Goal: Communication & Community: Answer question/provide support

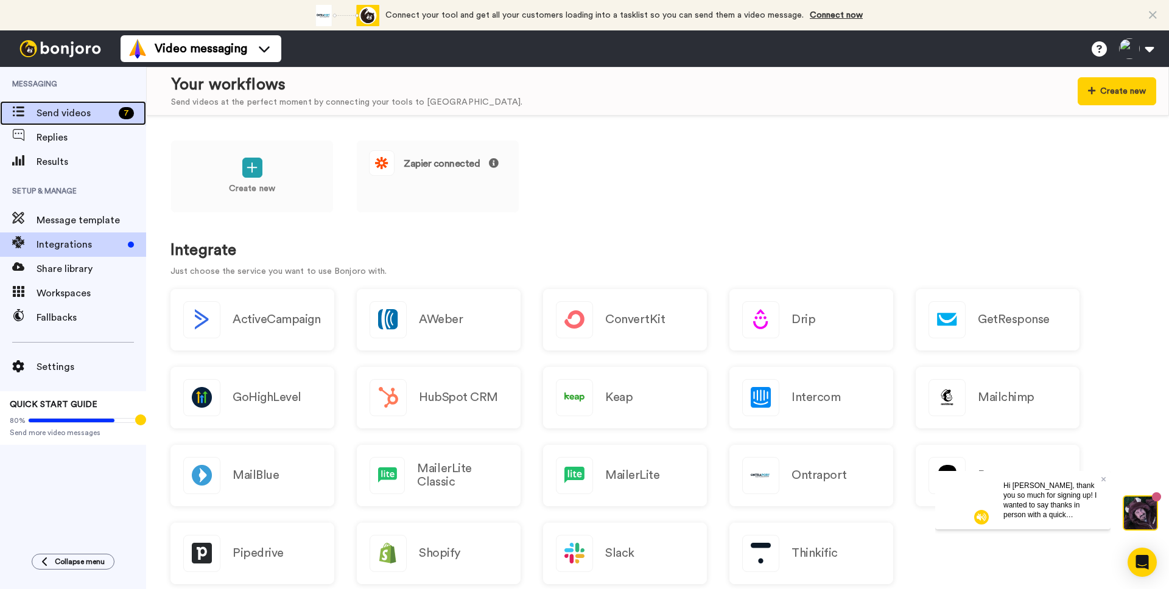
click at [58, 119] on span "Send videos" at bounding box center [75, 113] width 77 height 15
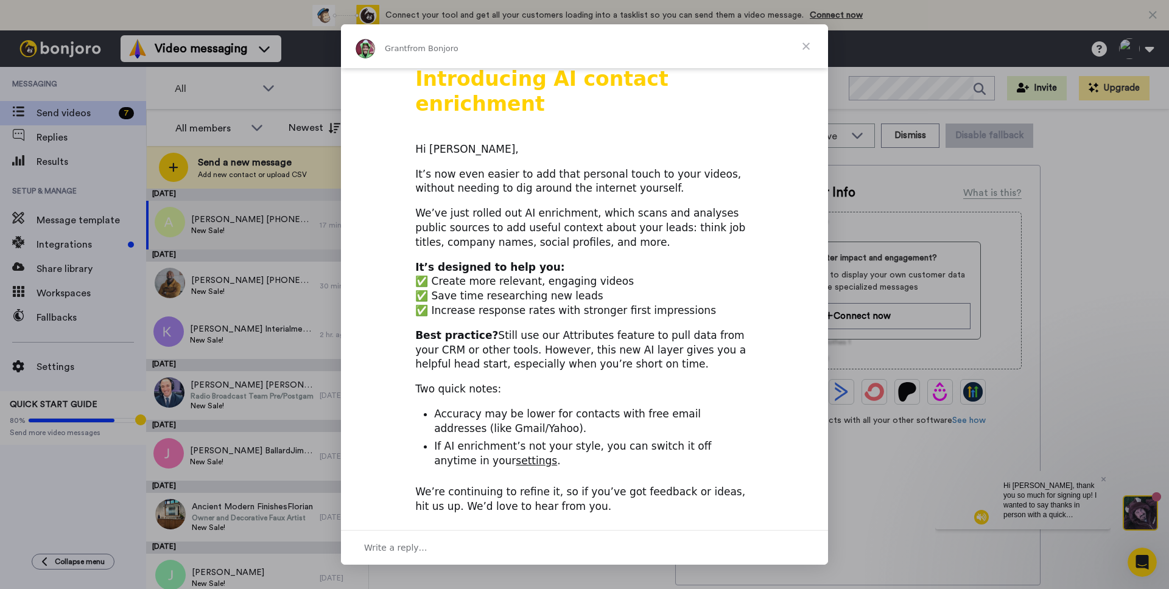
scroll to position [1, 0]
click at [805, 46] on span "Close" at bounding box center [806, 46] width 44 height 44
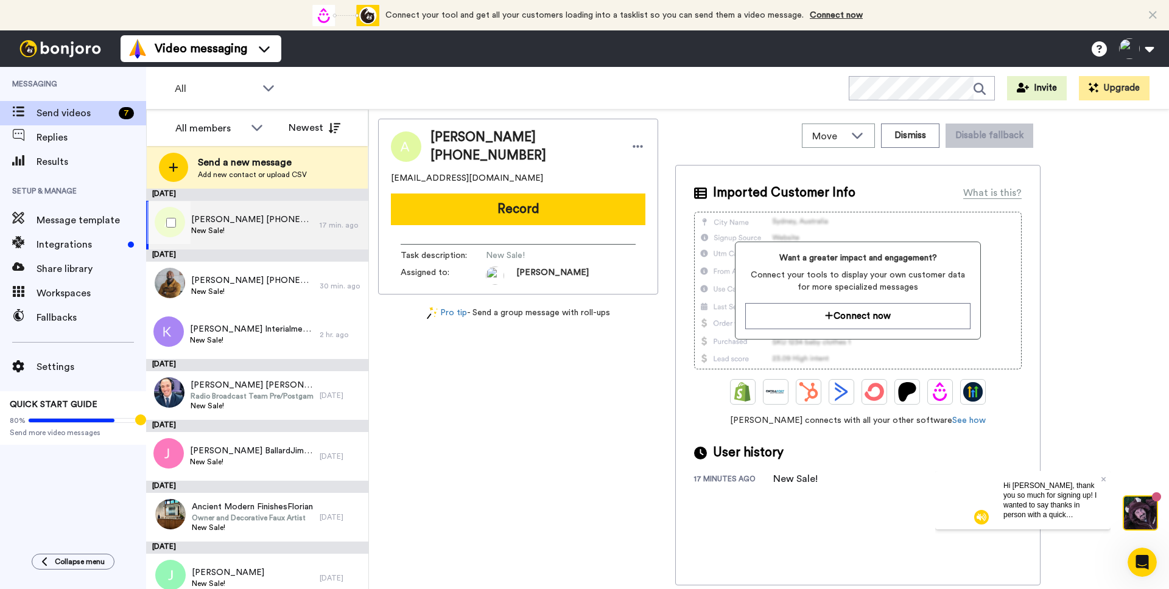
click at [275, 234] on span "New Sale!" at bounding box center [252, 231] width 122 height 10
click at [87, 222] on span "Message template" at bounding box center [92, 220] width 110 height 15
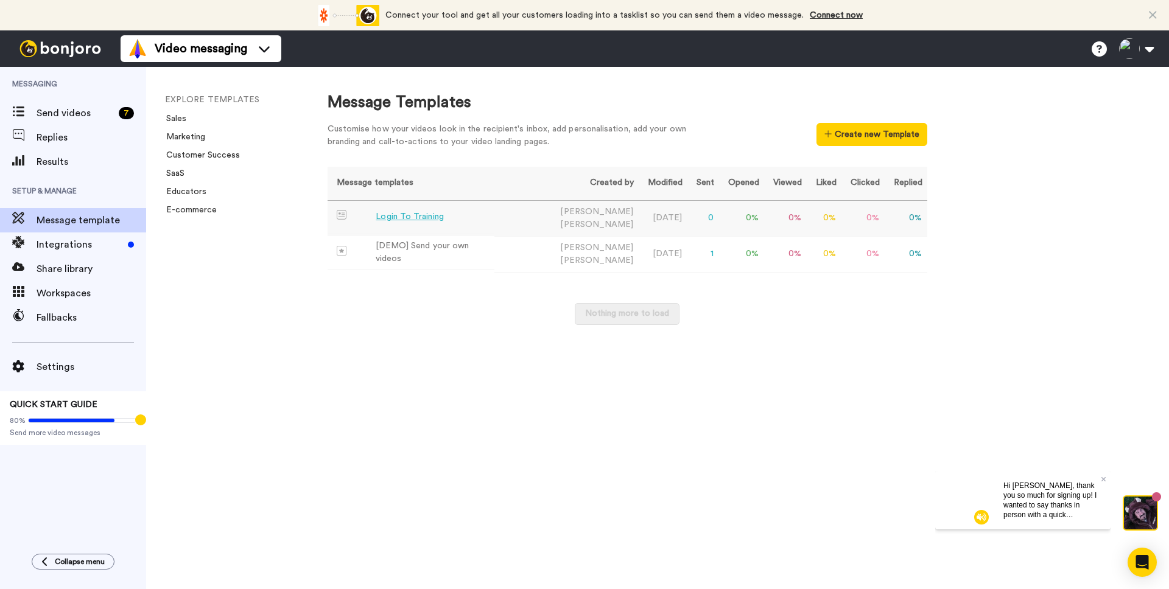
click at [403, 219] on div "Login To Training" at bounding box center [410, 217] width 68 height 13
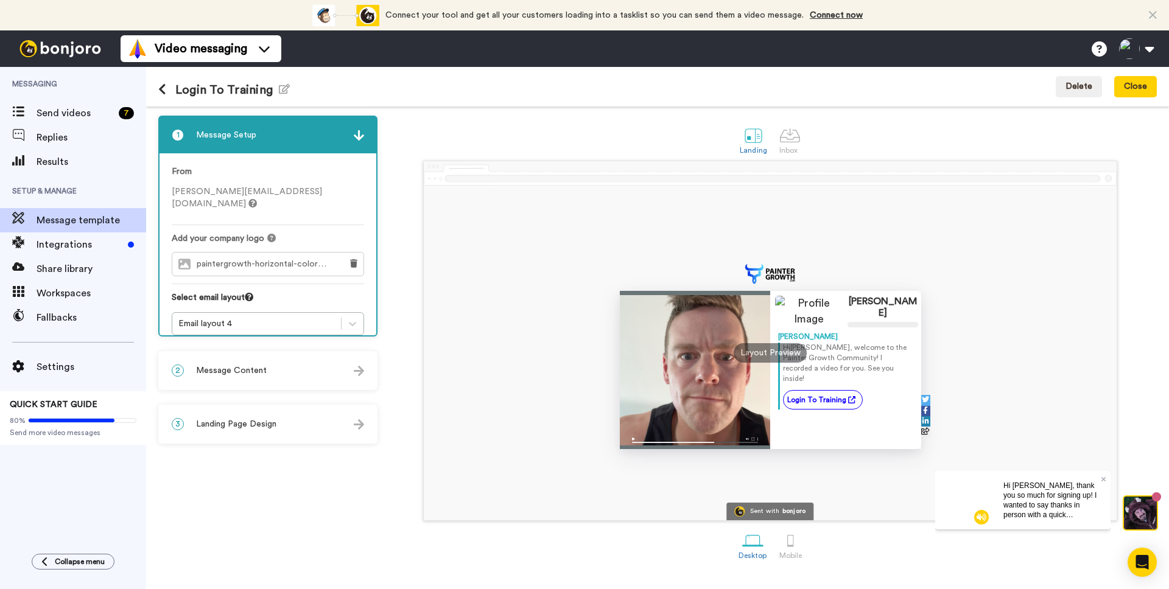
click at [723, 354] on div at bounding box center [695, 370] width 151 height 158
click at [762, 357] on div "Layout Preview" at bounding box center [770, 352] width 73 height 19
click at [746, 352] on div "Layout Preview" at bounding box center [770, 352] width 73 height 19
click at [644, 388] on div at bounding box center [695, 370] width 151 height 158
click at [772, 356] on div "Layout Preview" at bounding box center [770, 352] width 73 height 19
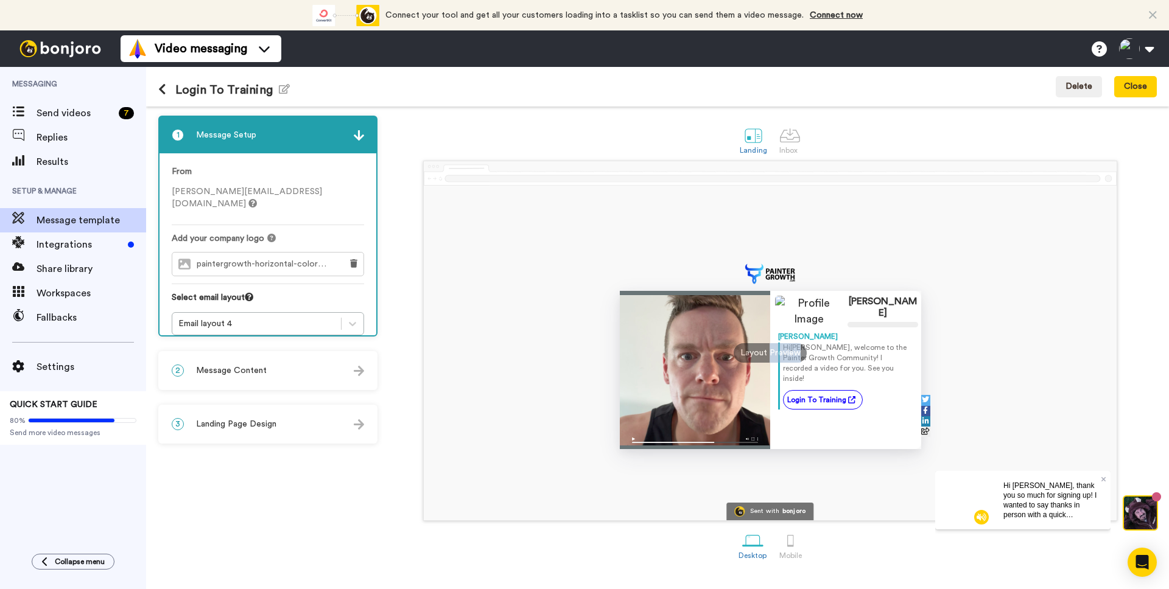
click at [772, 356] on div "Layout Preview" at bounding box center [770, 352] width 73 height 19
click at [771, 355] on div "Layout Preview" at bounding box center [770, 352] width 73 height 19
click at [980, 520] on img at bounding box center [981, 517] width 15 height 15
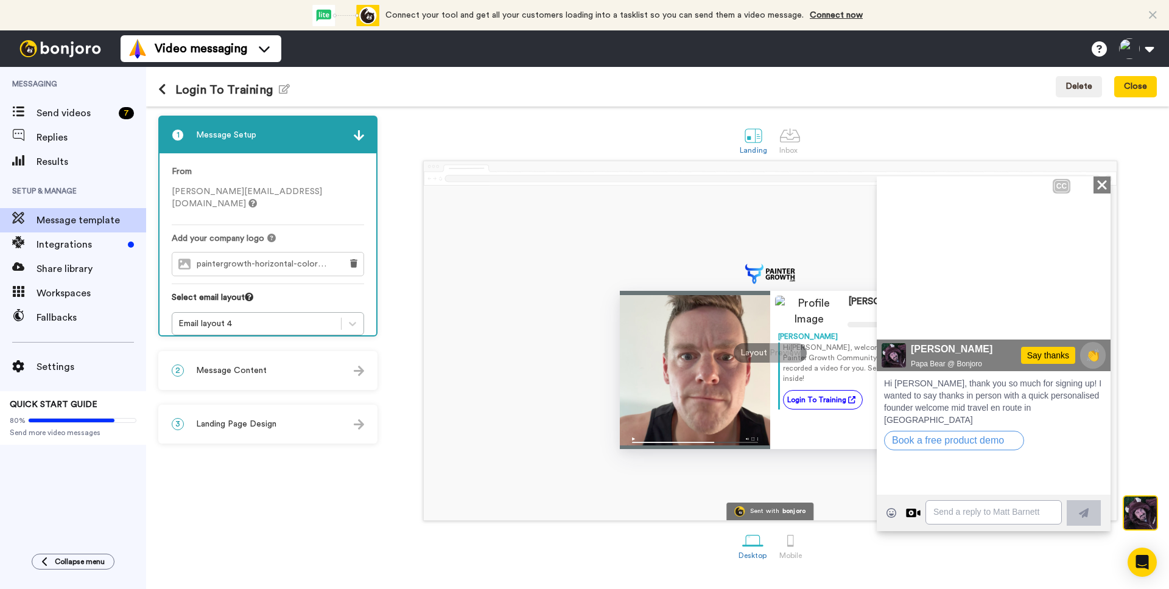
click at [1103, 185] on div "Hope business is going well Just a quick welcome for me I'm on board if you do …" at bounding box center [994, 234] width 234 height 146
click at [1102, 186] on div "Hope business is going well Just a quick welcome for me I'm on board if you do …" at bounding box center [994, 234] width 234 height 146
click at [250, 376] on span "Message Content" at bounding box center [231, 371] width 71 height 12
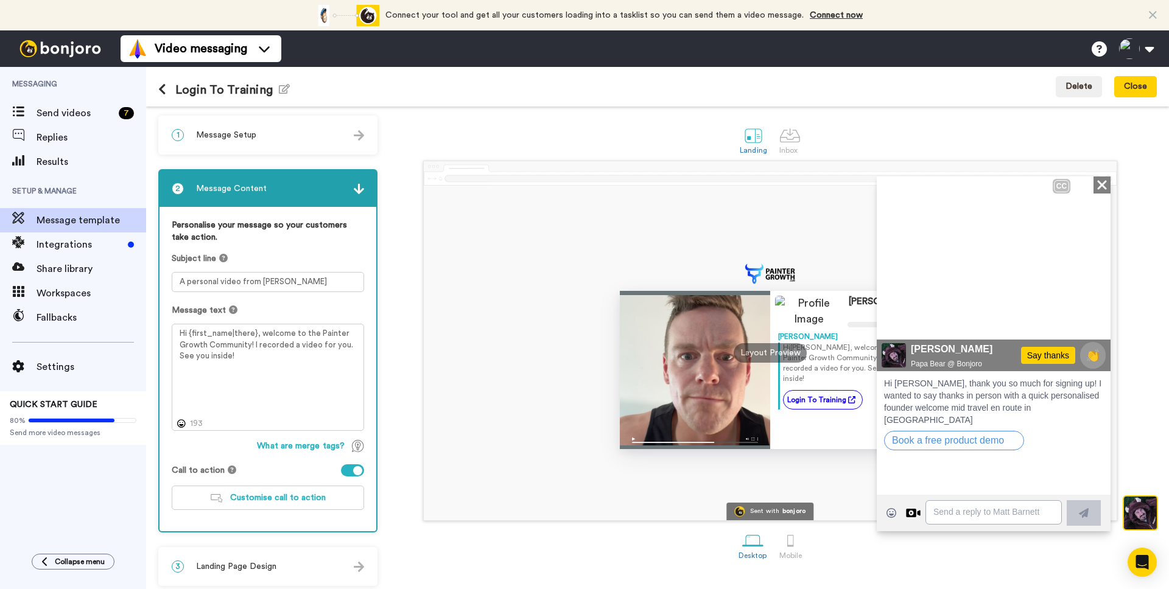
click at [262, 563] on span "Landing Page Design" at bounding box center [236, 567] width 80 height 12
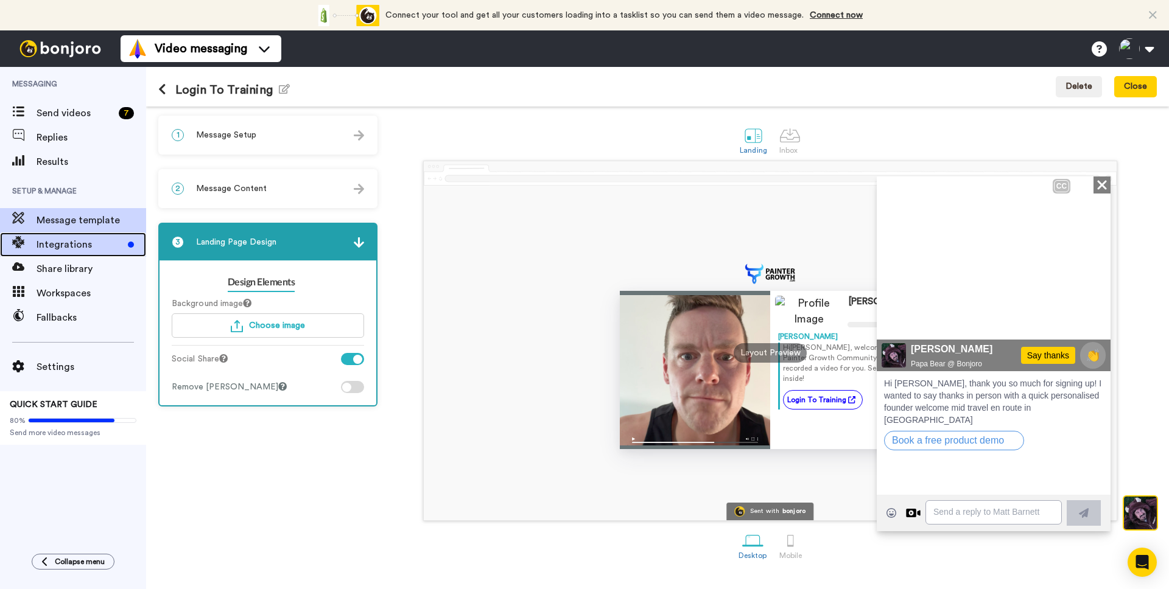
click at [79, 251] on span "Integrations" at bounding box center [80, 244] width 86 height 15
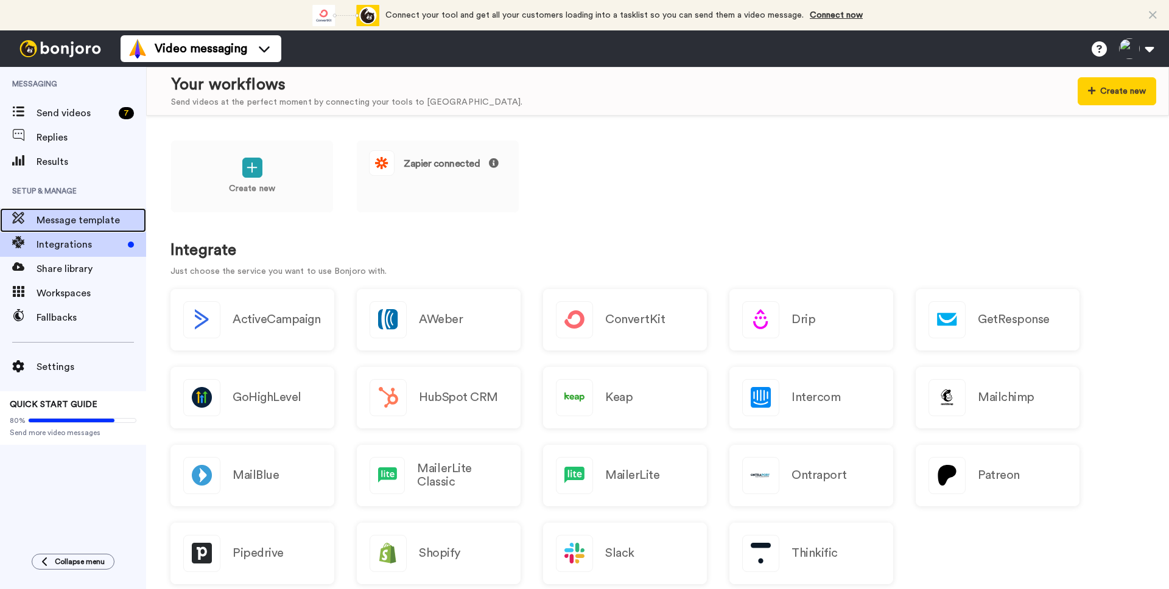
click at [62, 216] on span "Message template" at bounding box center [92, 220] width 110 height 15
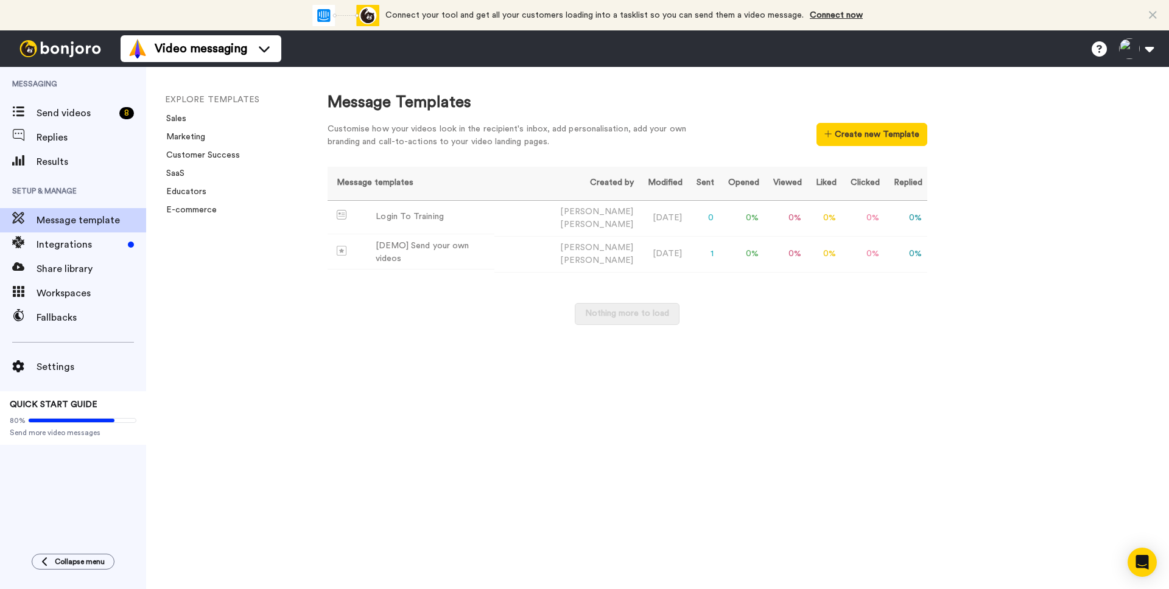
click at [251, 336] on div "EXPLORE TEMPLATES Sales Marketing Customer Success SaaS Educators E-commerce" at bounding box center [224, 328] width 157 height 522
click at [465, 380] on div "Message Templates Customise how your videos look in the recipient's inbox, add …" at bounding box center [736, 328] width 866 height 522
drag, startPoint x: 323, startPoint y: 335, endPoint x: 366, endPoint y: 312, distance: 49.0
click at [323, 335] on div "Message Templates Customise how your videos look in the recipient's inbox, add …" at bounding box center [736, 328] width 866 height 522
click at [65, 111] on span "Send videos" at bounding box center [76, 113] width 78 height 15
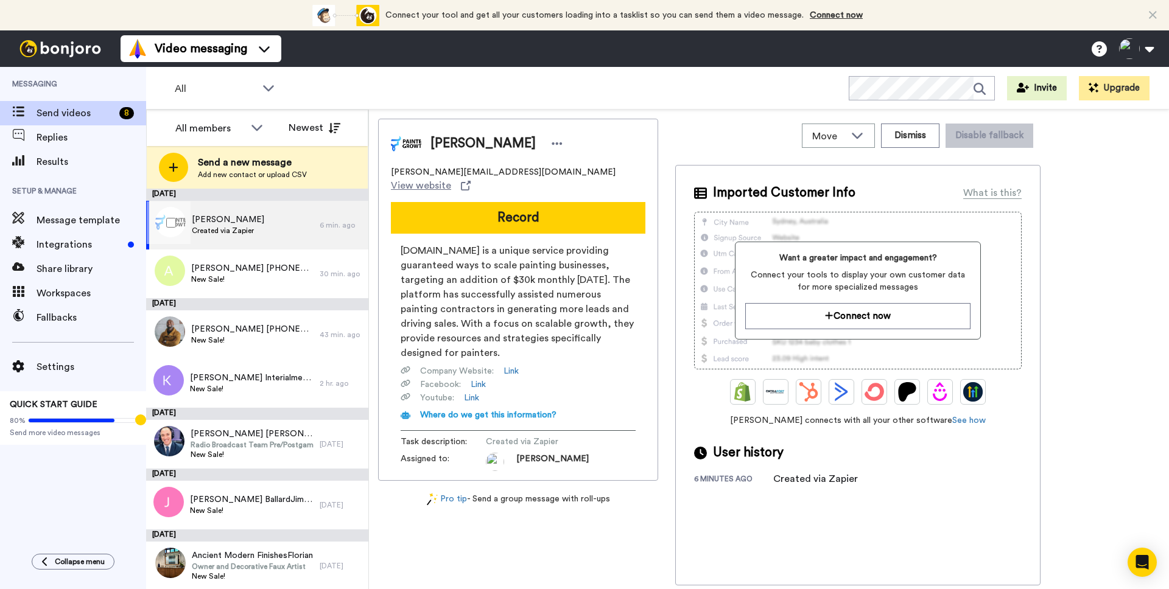
click at [275, 230] on div "Waseem Mirza Created via Zapier" at bounding box center [233, 225] width 174 height 49
click at [241, 229] on span "Created via Zapier" at bounding box center [228, 231] width 72 height 10
drag, startPoint x: 276, startPoint y: 226, endPoint x: 231, endPoint y: 226, distance: 45.1
click at [231, 226] on div "Waseem Mirza Created via Zapier" at bounding box center [233, 225] width 174 height 49
click at [860, 135] on icon at bounding box center [857, 135] width 15 height 12
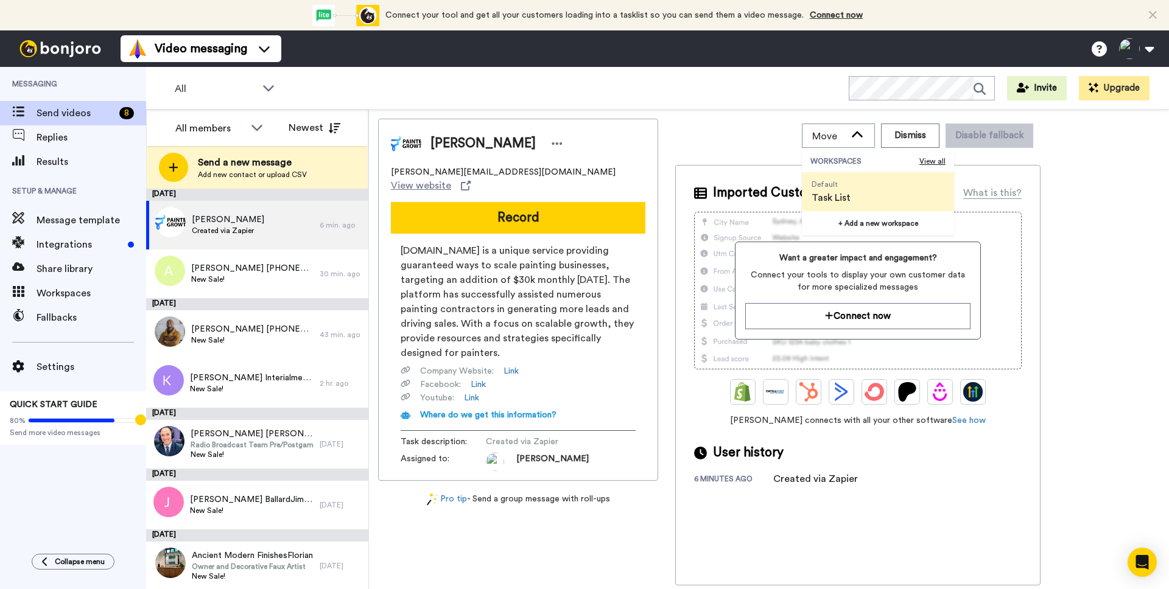
click at [681, 114] on div "Move WORKSPACES View all Default Task List + Add a new workspace Dismiss Disabl…" at bounding box center [769, 350] width 800 height 480
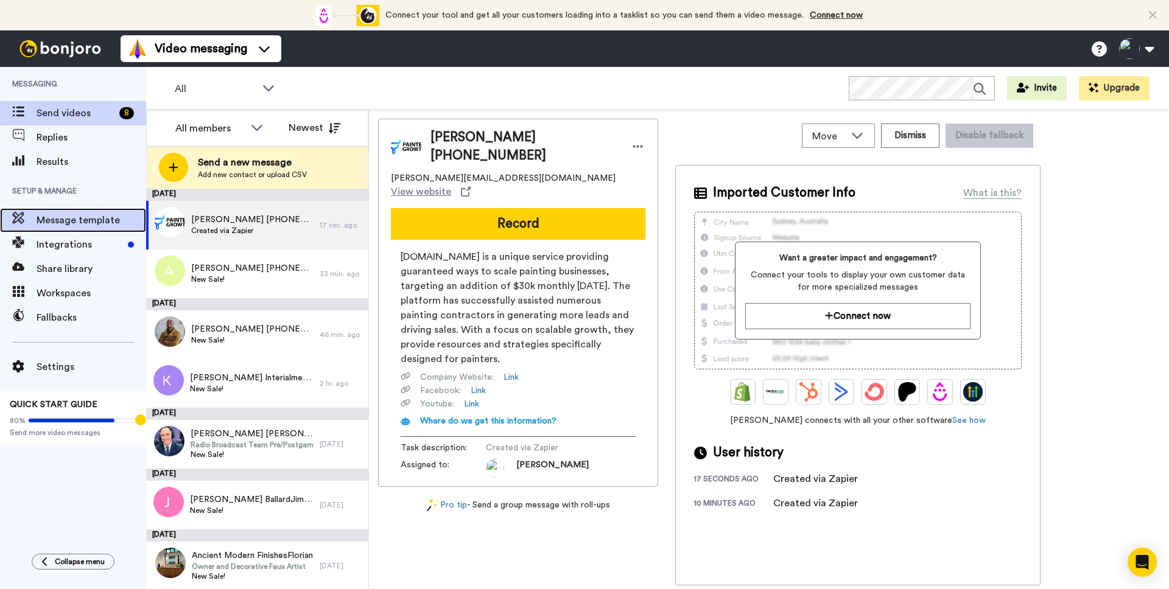
click at [81, 221] on span "Message template" at bounding box center [92, 220] width 110 height 15
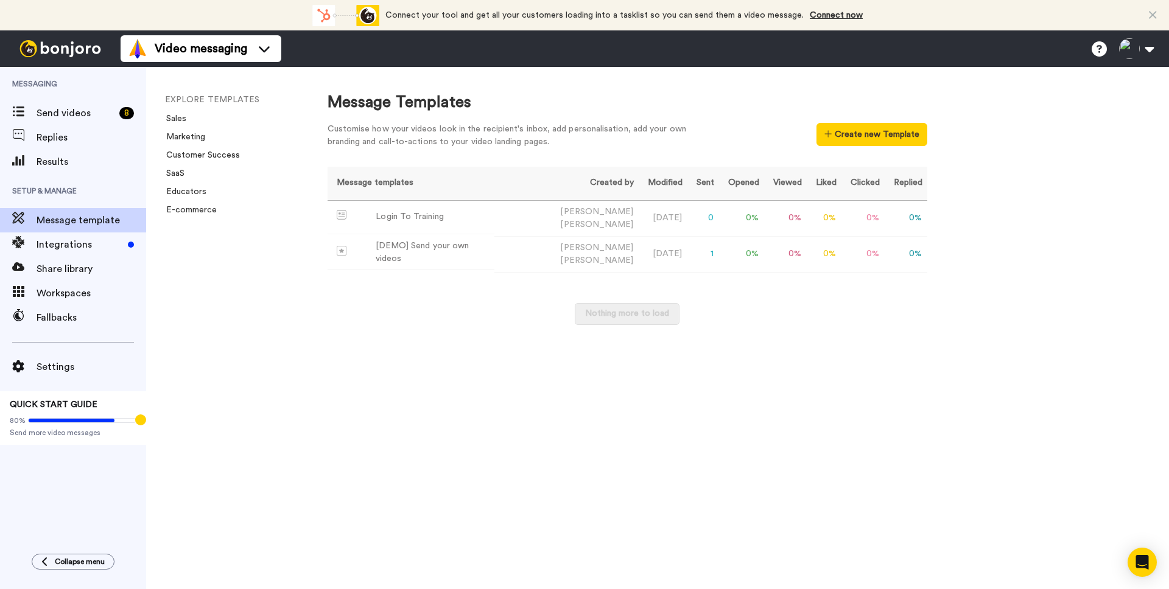
drag, startPoint x: 385, startPoint y: 301, endPoint x: 423, endPoint y: 275, distance: 46.8
click at [385, 303] on div "Nothing more to load" at bounding box center [628, 320] width 600 height 34
click at [429, 221] on div "Login To Training" at bounding box center [410, 217] width 68 height 13
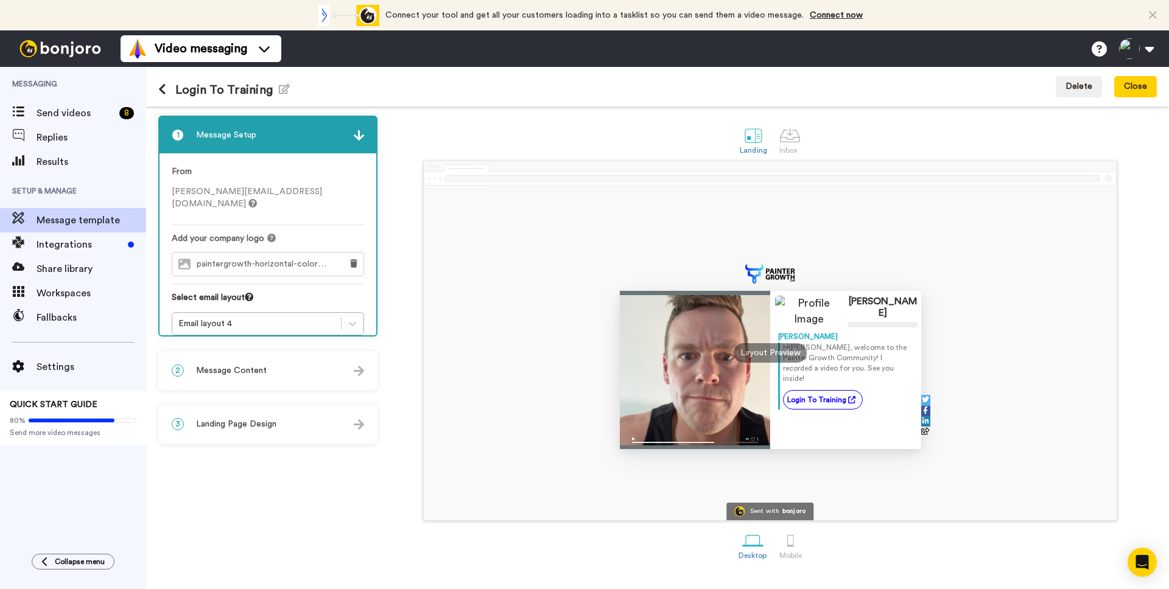
click at [272, 379] on div "2 Message Content" at bounding box center [268, 371] width 217 height 37
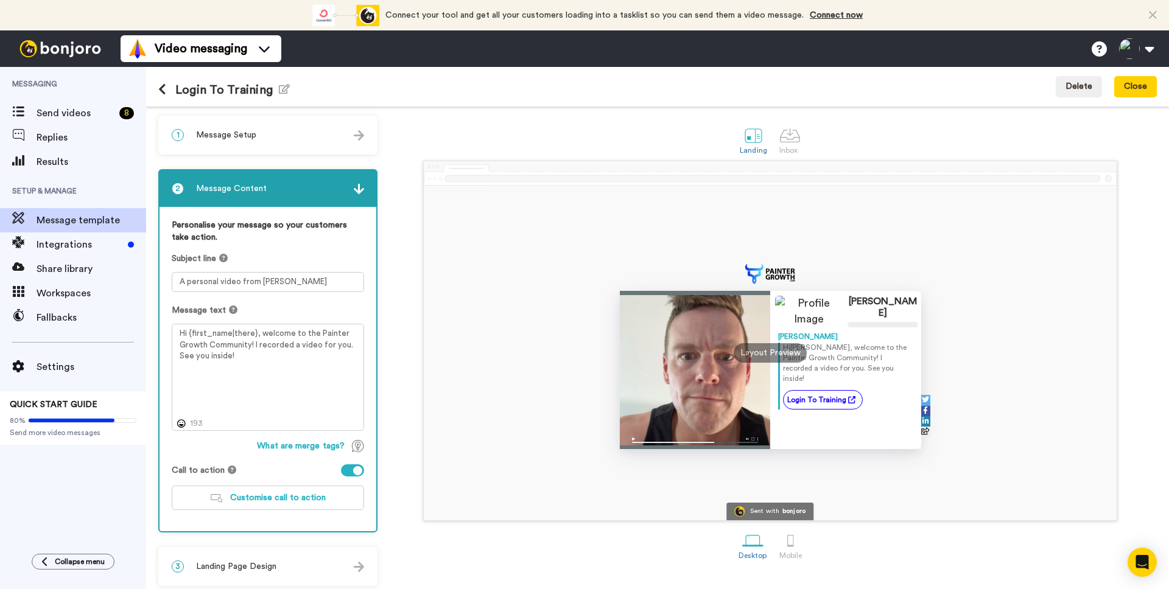
scroll to position [6, 0]
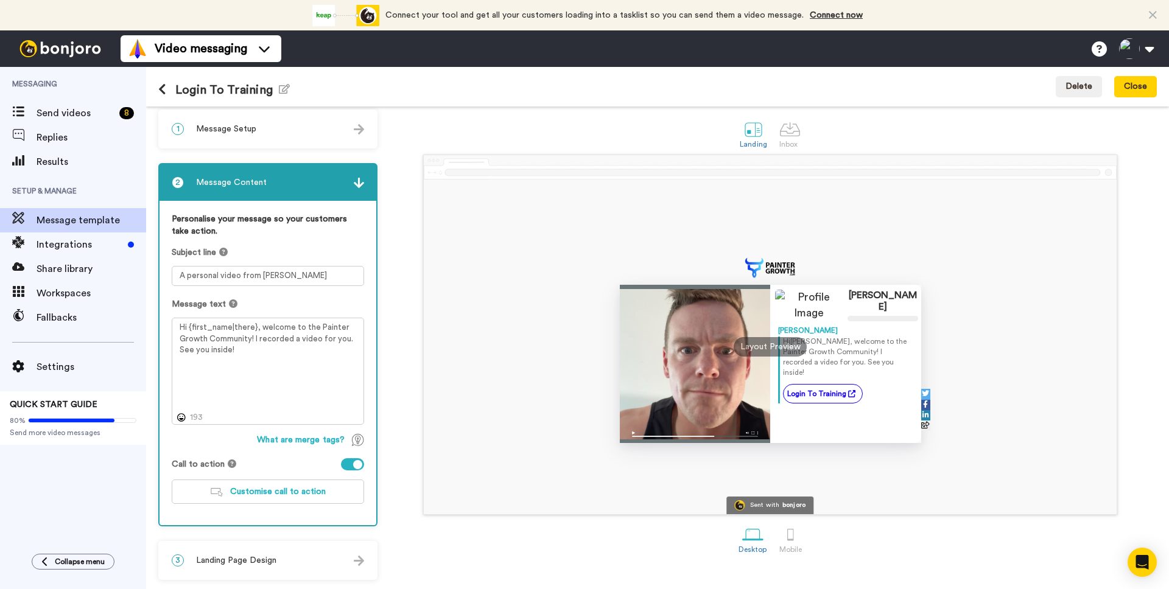
click at [285, 560] on div "3 Landing Page Design" at bounding box center [268, 561] width 217 height 37
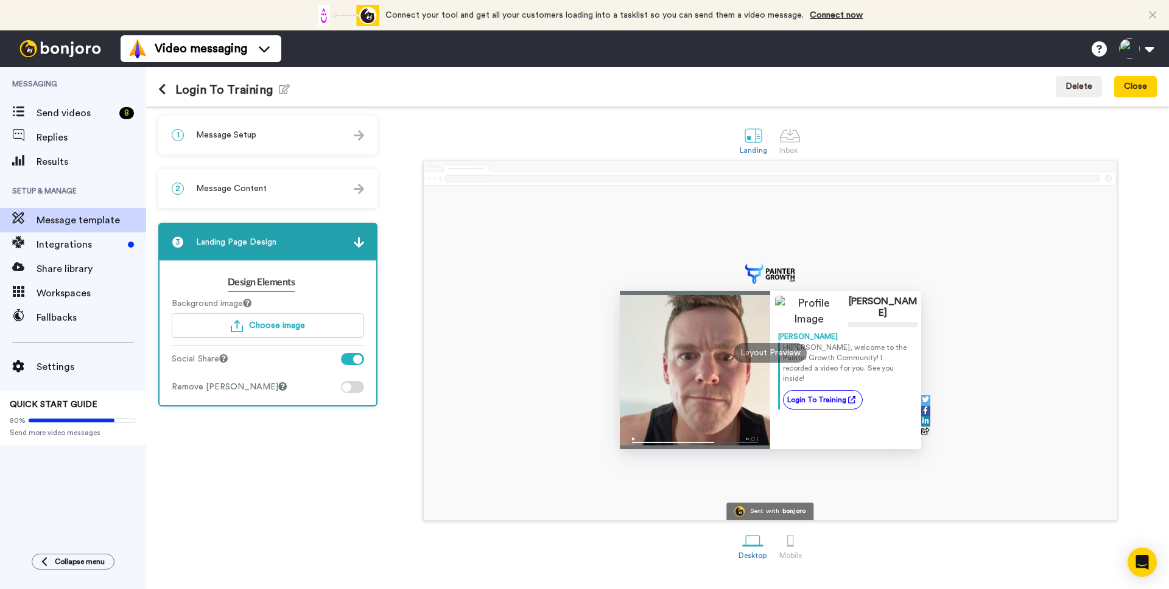
scroll to position [0, 0]
click at [261, 142] on div "1 Message Setup" at bounding box center [268, 135] width 217 height 37
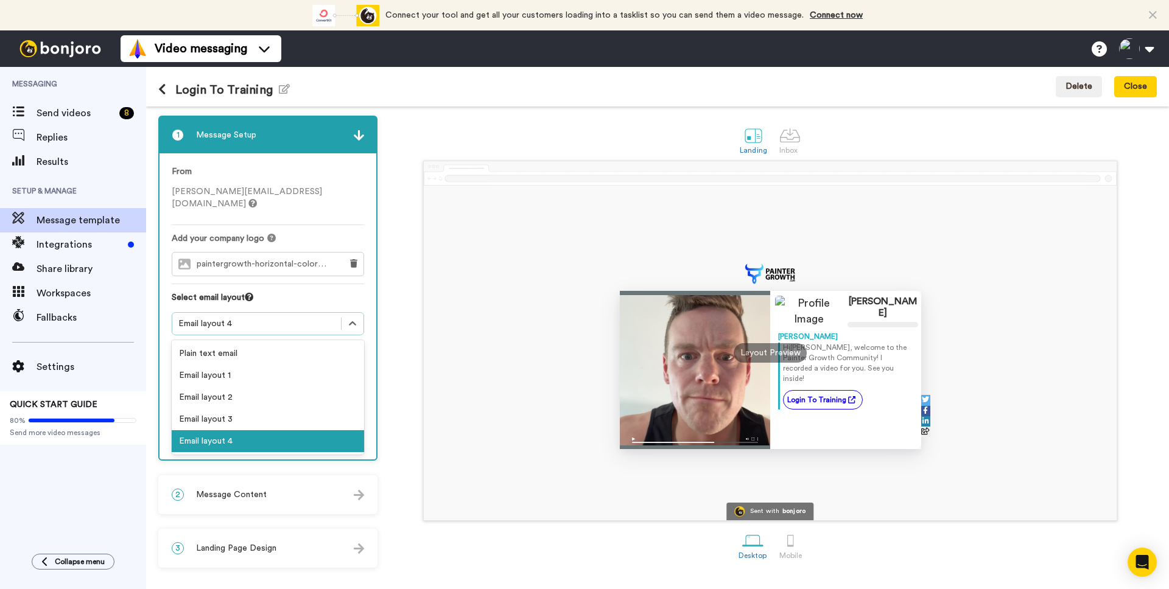
click at [257, 318] on div "Email layout 4" at bounding box center [256, 324] width 157 height 12
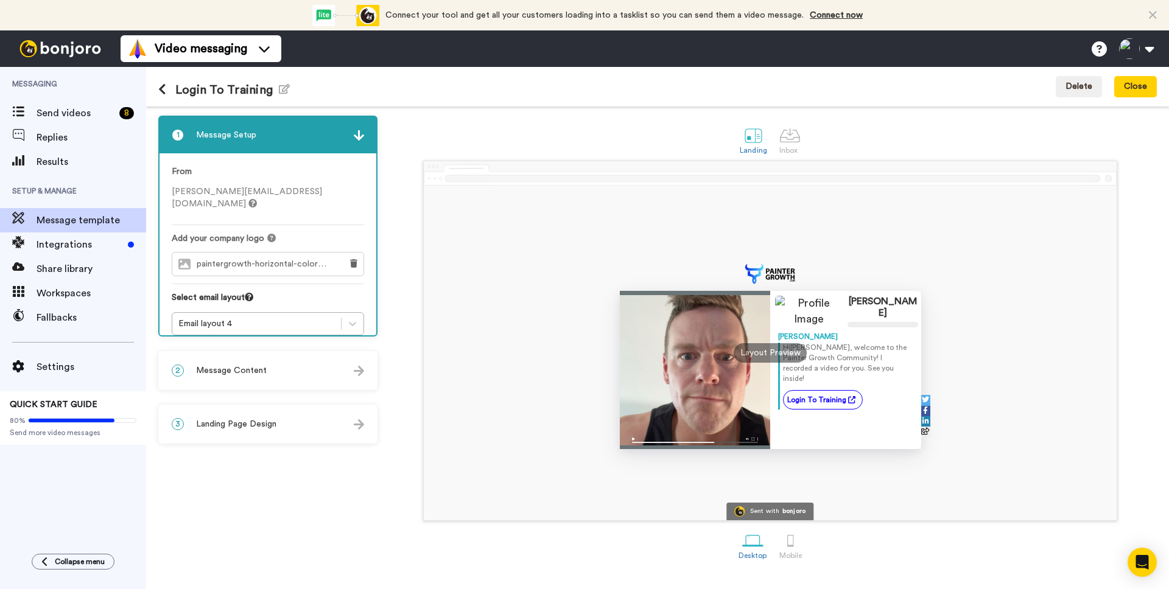
click at [455, 331] on div "Mike Gore-Hickman Mike Hi Tom , welcome to the Painter Growth Community! I reco…" at bounding box center [770, 353] width 693 height 335
click at [170, 91] on button at bounding box center [166, 89] width 17 height 13
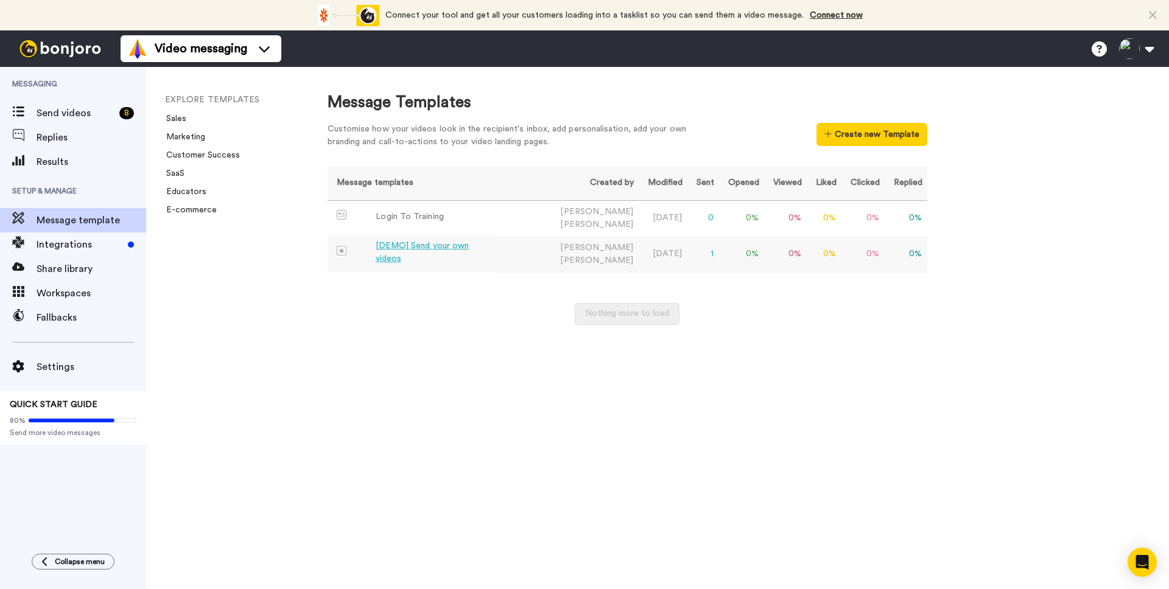
click at [412, 251] on div "[DEMO] Send your own videos" at bounding box center [433, 253] width 114 height 26
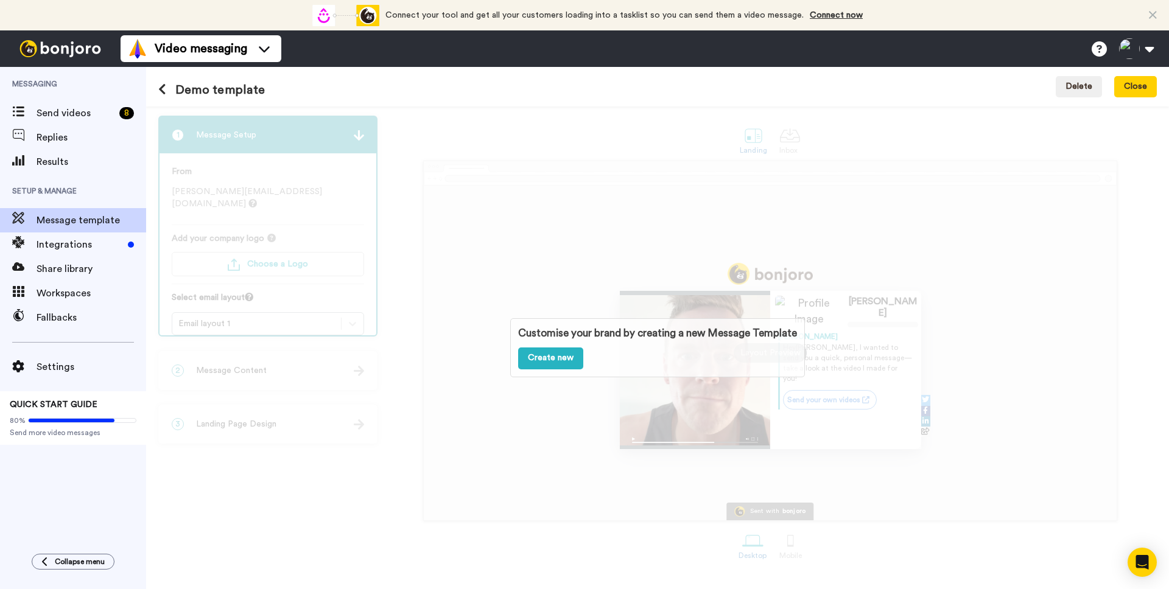
click at [317, 306] on div "Customise your brand by creating a new Message Template Create new" at bounding box center [657, 348] width 1023 height 483
click at [315, 318] on div "Customise your brand by creating a new Message Template Create new" at bounding box center [657, 348] width 1023 height 483
drag, startPoint x: 320, startPoint y: 361, endPoint x: 318, endPoint y: 375, distance: 14.7
click at [320, 361] on div "Customise your brand by creating a new Message Template Create new" at bounding box center [657, 348] width 1023 height 483
click at [309, 401] on div "Customise your brand by creating a new Message Template Create new" at bounding box center [657, 348] width 1023 height 483
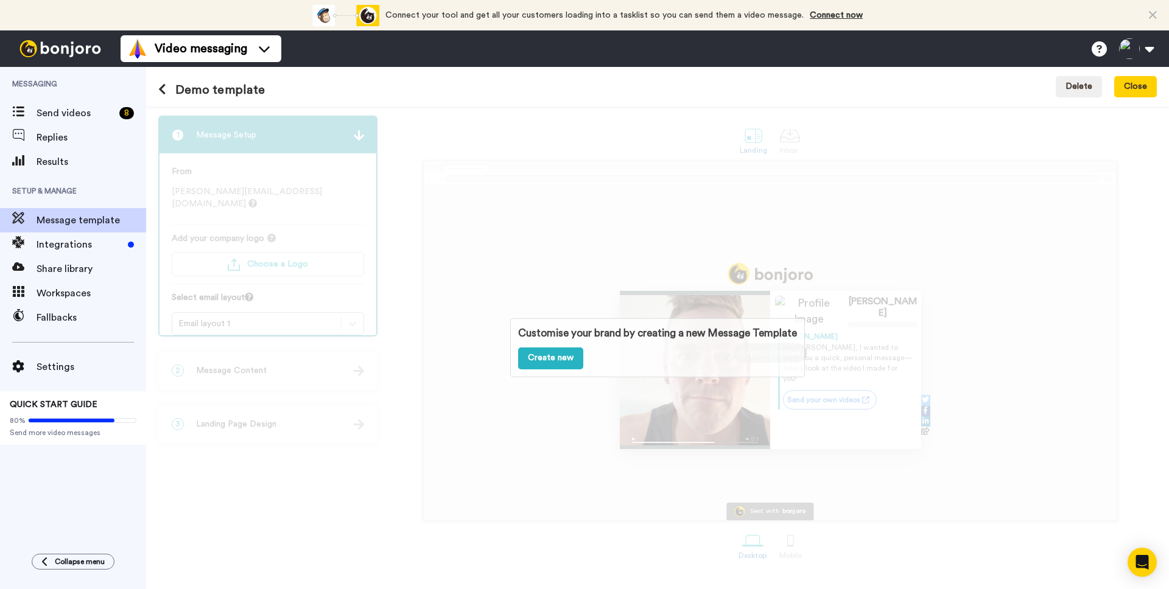
drag, startPoint x: 310, startPoint y: 418, endPoint x: 314, endPoint y: 426, distance: 8.7
click at [311, 420] on div "Customise your brand by creating a new Message Template Create new" at bounding box center [657, 348] width 1023 height 483
click at [314, 426] on div "Customise your brand by creating a new Message Template Create new" at bounding box center [657, 348] width 1023 height 483
drag, startPoint x: 152, startPoint y: 85, endPoint x: 158, endPoint y: 86, distance: 6.2
click at [153, 85] on div "Demo template Delete Close" at bounding box center [657, 87] width 1023 height 40
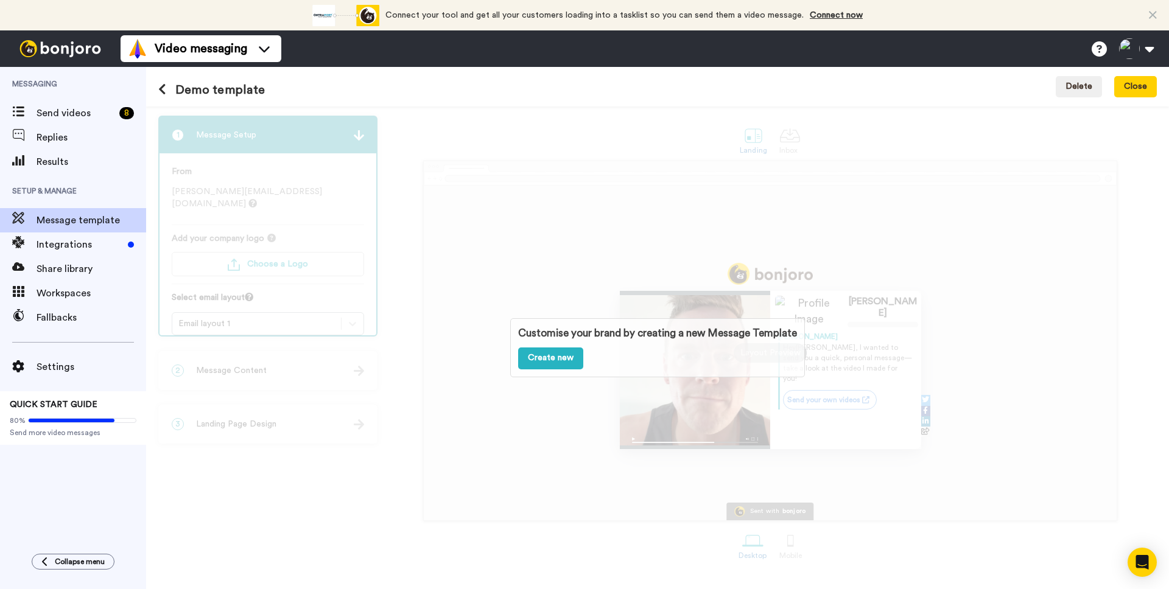
click at [160, 86] on icon at bounding box center [162, 89] width 8 height 12
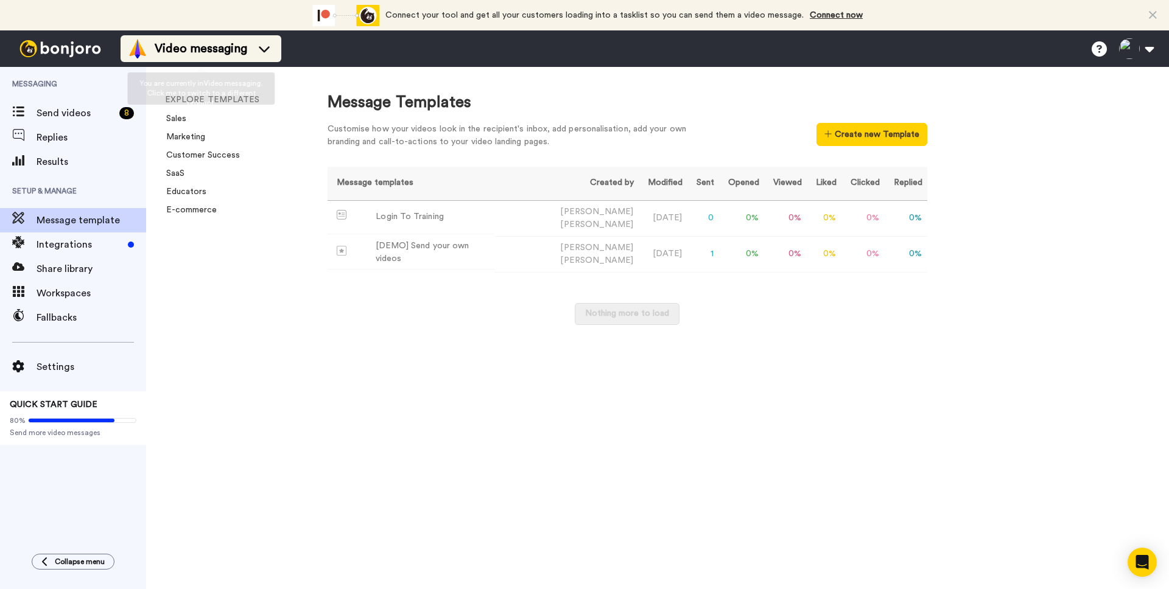
click at [236, 51] on span "Video messaging" at bounding box center [201, 48] width 93 height 17
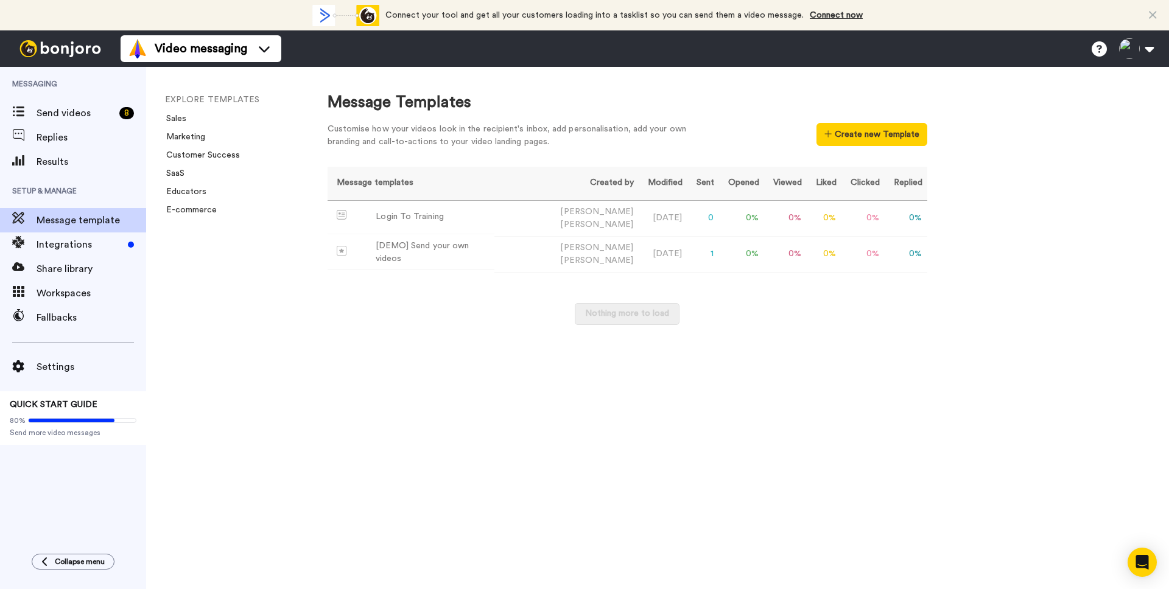
click at [445, 387] on div "Message Templates Customise how your videos look in the recipient's inbox, add …" at bounding box center [736, 328] width 866 height 522
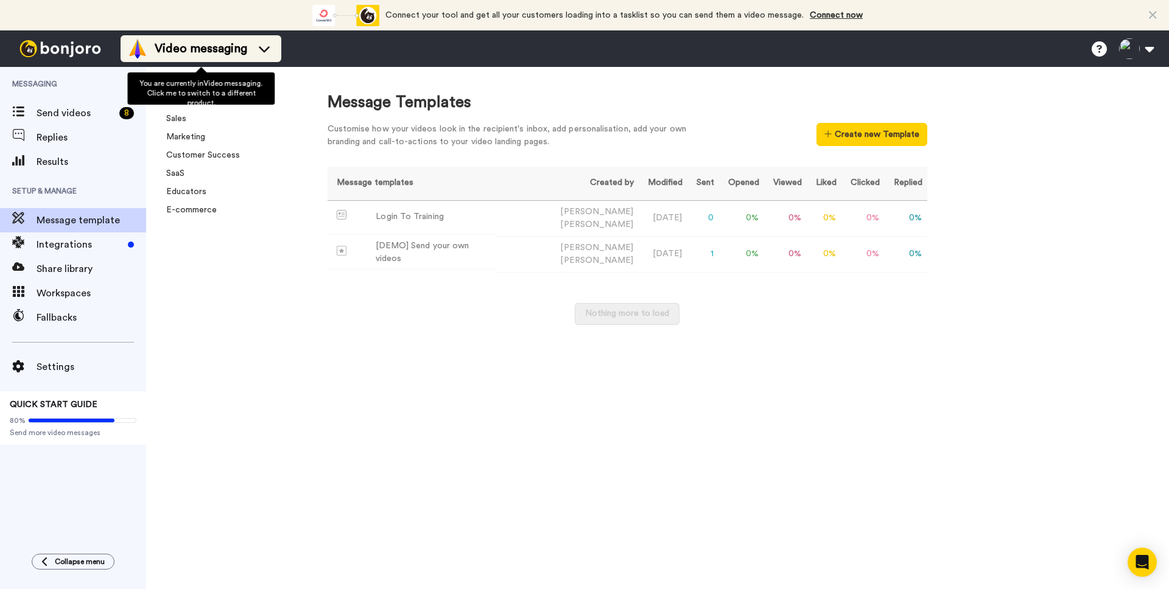
click at [225, 46] on span "Video messaging" at bounding box center [201, 48] width 93 height 17
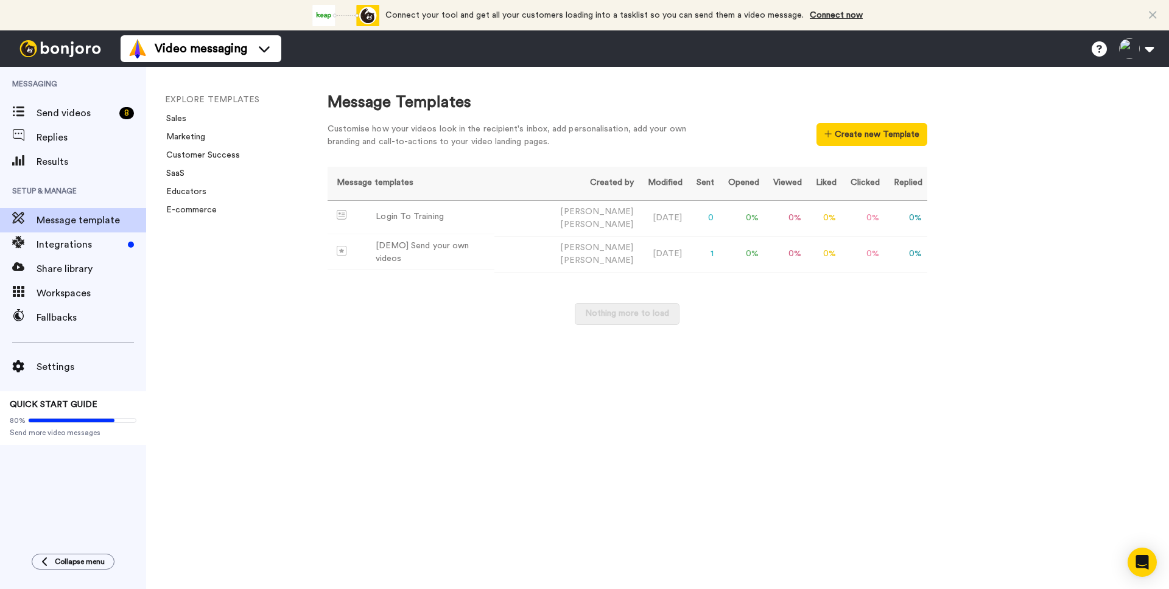
drag, startPoint x: 410, startPoint y: 399, endPoint x: 412, endPoint y: 387, distance: 12.3
click at [409, 399] on div "Message Templates Customise how your videos look in the recipient's inbox, add …" at bounding box center [736, 328] width 866 height 522
click at [403, 219] on div "Login To Training" at bounding box center [410, 217] width 68 height 13
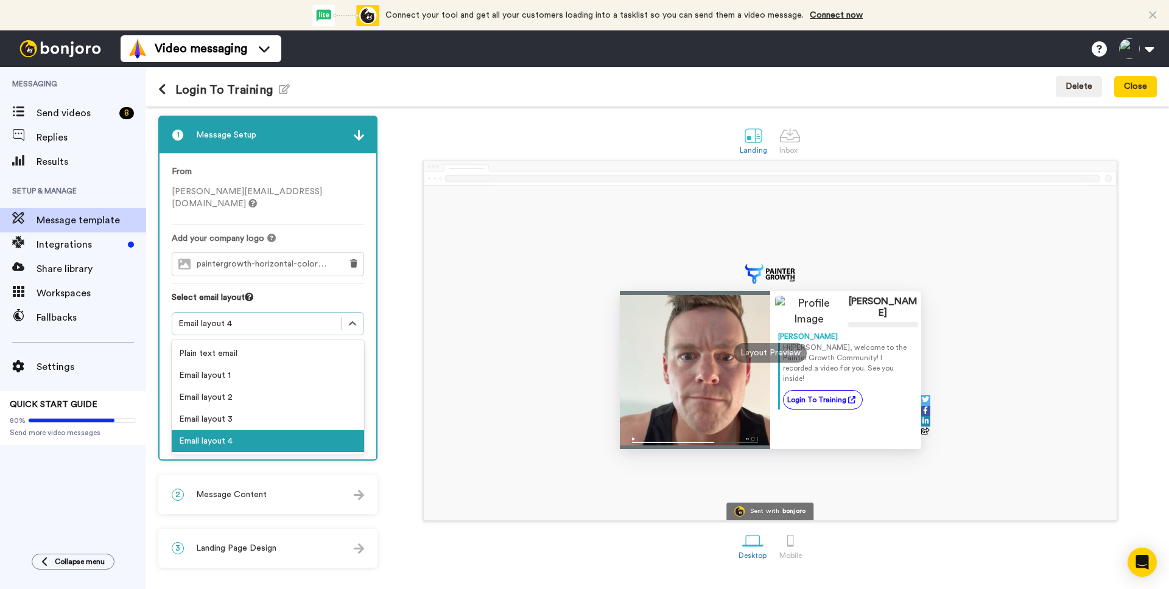
click at [276, 318] on div "Email layout 4" at bounding box center [256, 324] width 157 height 12
click at [413, 287] on div "Mike Gore-Hickman Mike Hi Tom , welcome to the Painter Growth Community! I reco…" at bounding box center [770, 341] width 773 height 361
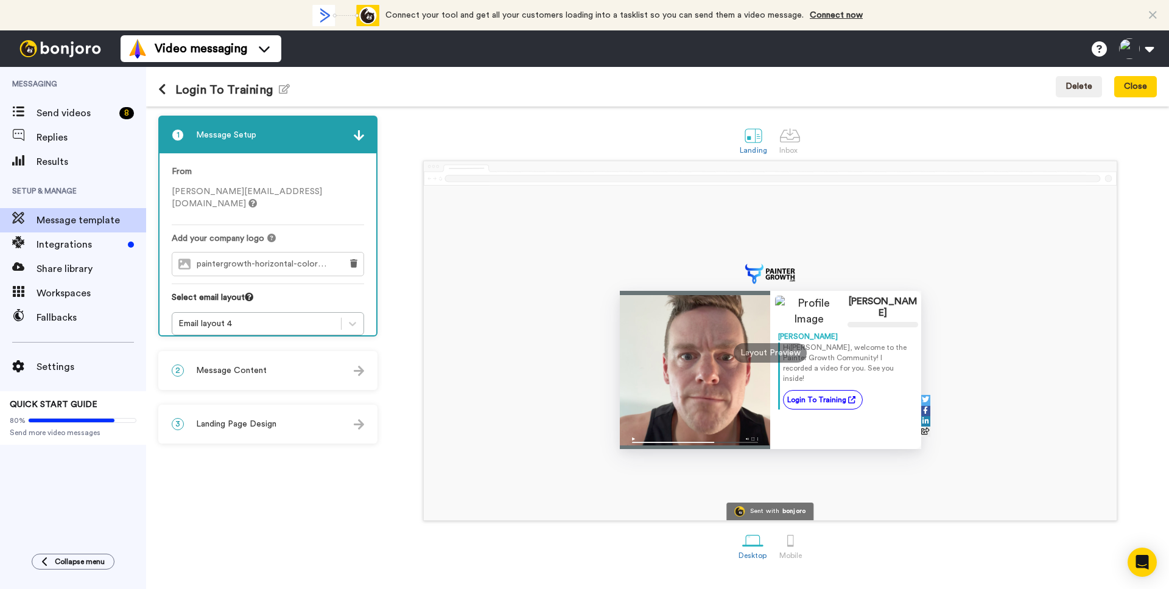
click at [247, 369] on span "Message Content" at bounding box center [231, 371] width 71 height 12
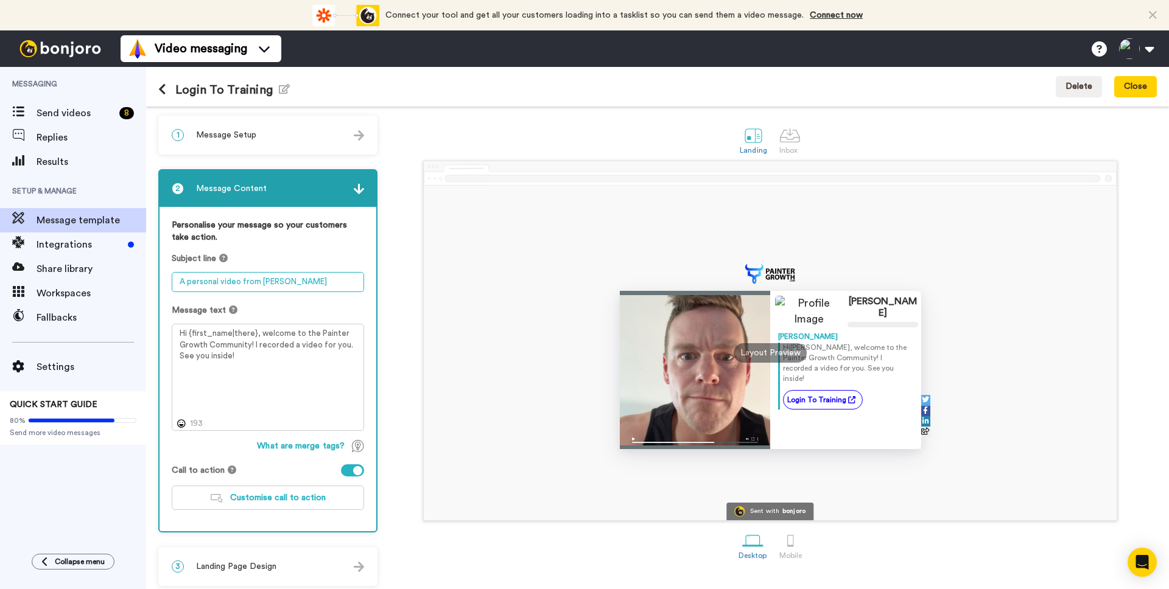
click at [236, 281] on textarea "A personal video from Mike Gore-Hickman" at bounding box center [268, 282] width 192 height 20
click at [315, 367] on textarea "Hi {first_name|there}, welcome to the Painter Growth Community! I recorded a vi…" at bounding box center [268, 377] width 192 height 107
click at [361, 192] on img at bounding box center [359, 189] width 10 height 10
drag, startPoint x: 360, startPoint y: 192, endPoint x: 347, endPoint y: 192, distance: 12.8
click at [360, 192] on img at bounding box center [359, 189] width 10 height 10
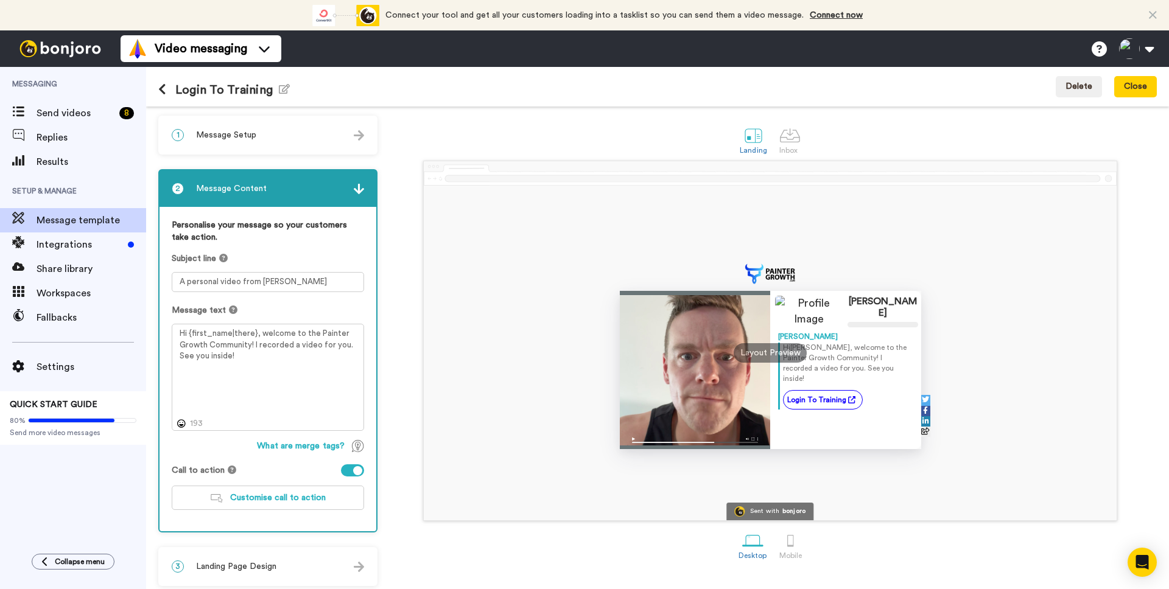
click at [301, 565] on div "3 Landing Page Design" at bounding box center [268, 567] width 217 height 37
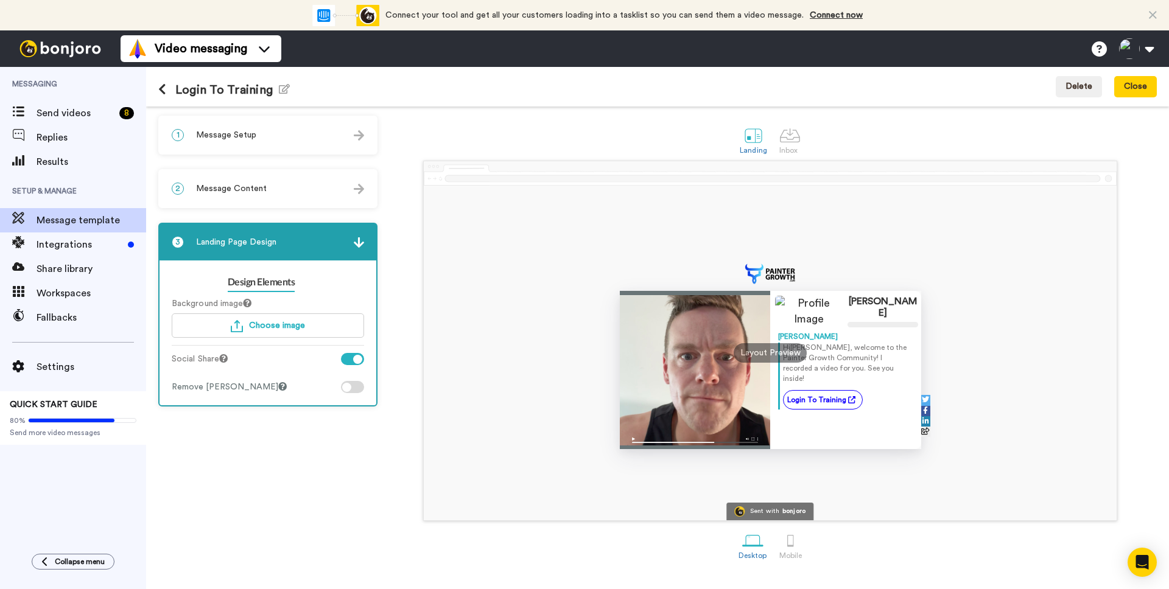
click at [225, 136] on span "Message Setup" at bounding box center [226, 135] width 60 height 12
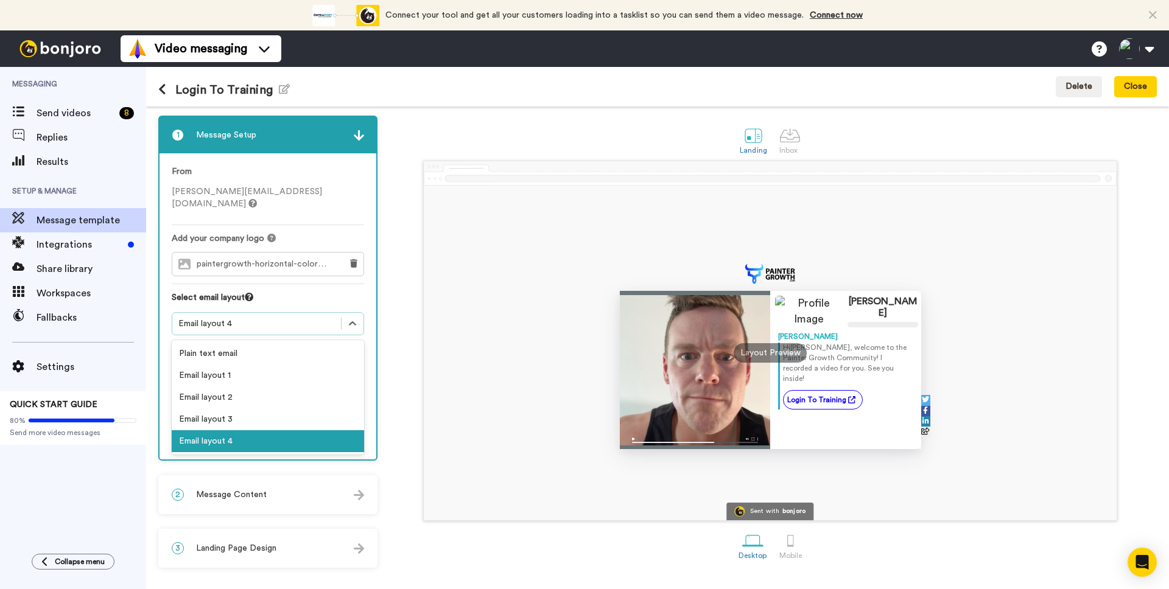
click at [244, 318] on div "Email layout 4" at bounding box center [256, 324] width 157 height 12
drag, startPoint x: 647, startPoint y: 543, endPoint x: 653, endPoint y: 543, distance: 6.1
click at [650, 543] on div "Desktop Mobile" at bounding box center [770, 545] width 773 height 42
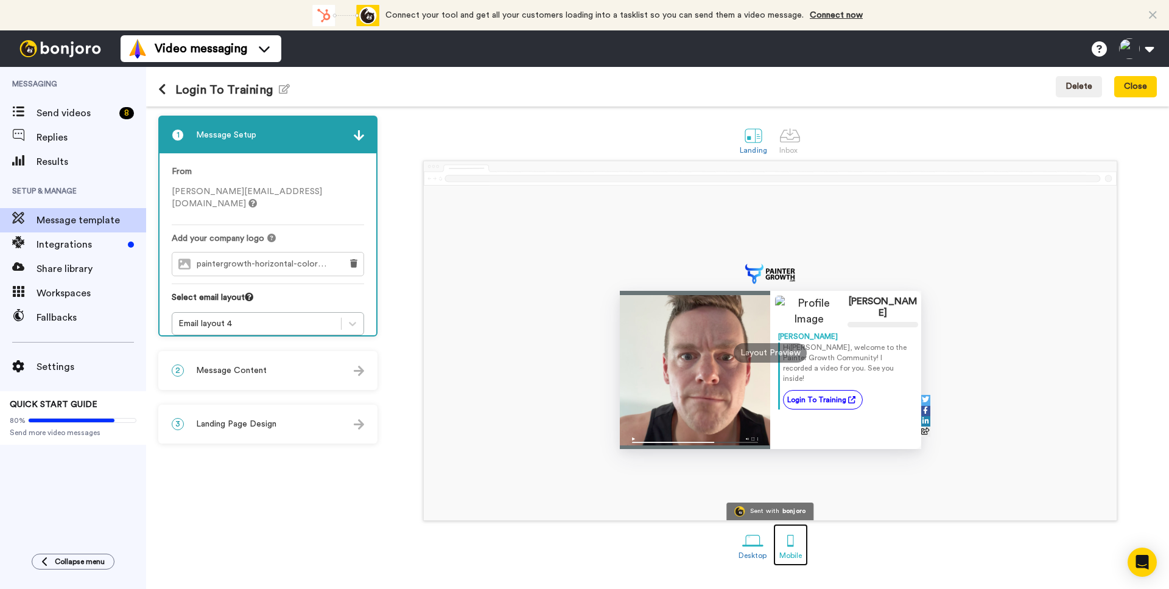
click at [795, 549] on div at bounding box center [790, 540] width 21 height 21
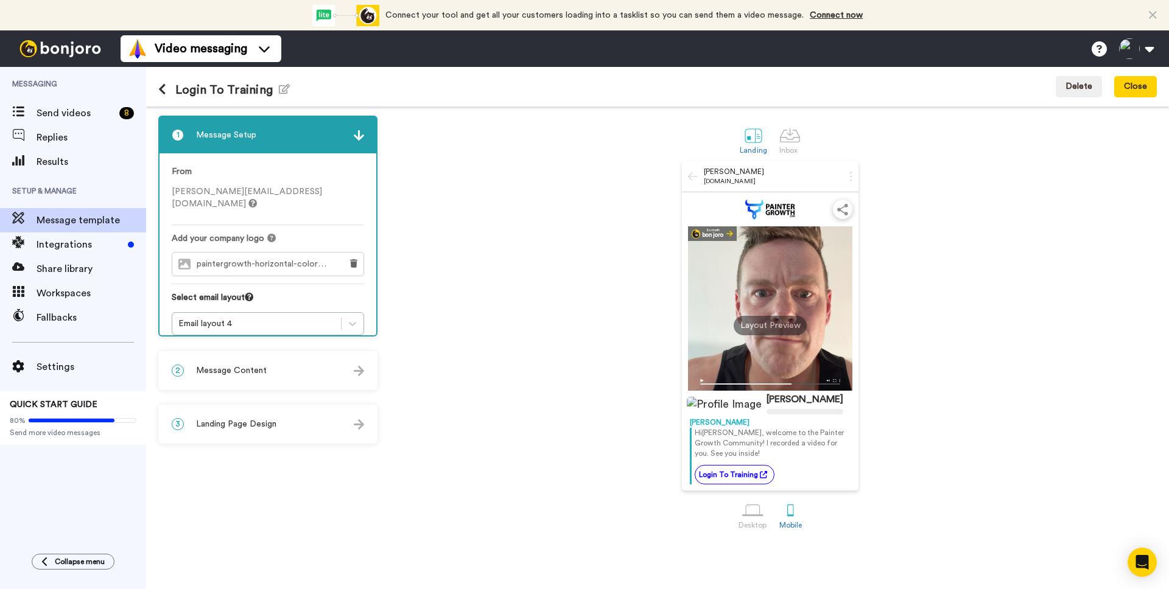
click at [276, 364] on div "2 Message Content" at bounding box center [268, 371] width 217 height 37
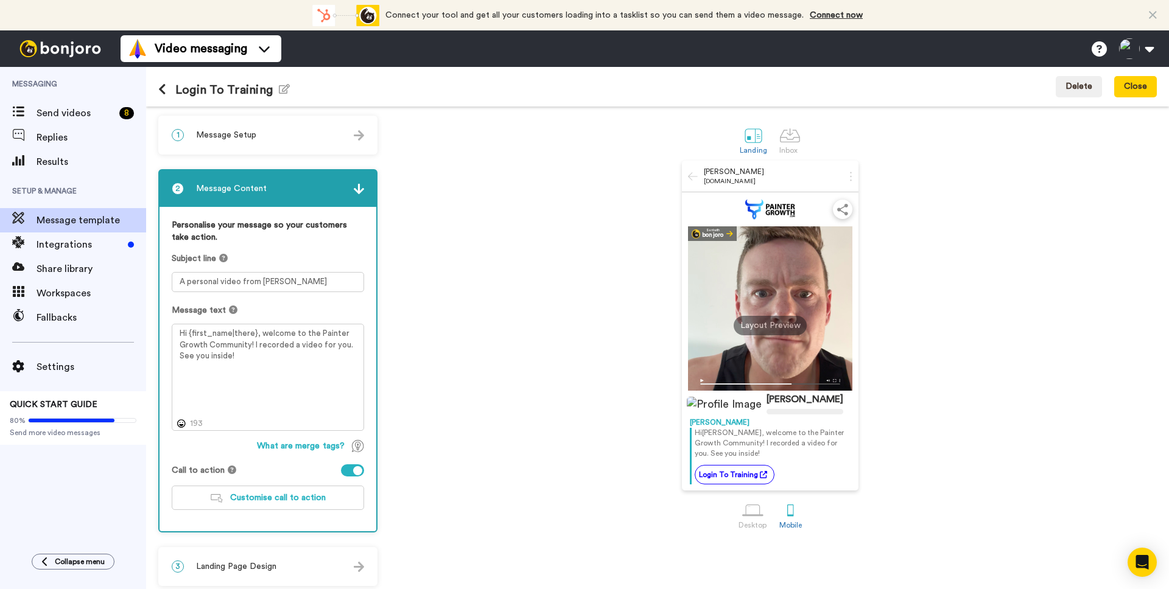
click at [327, 565] on div "3 Landing Page Design" at bounding box center [268, 567] width 217 height 37
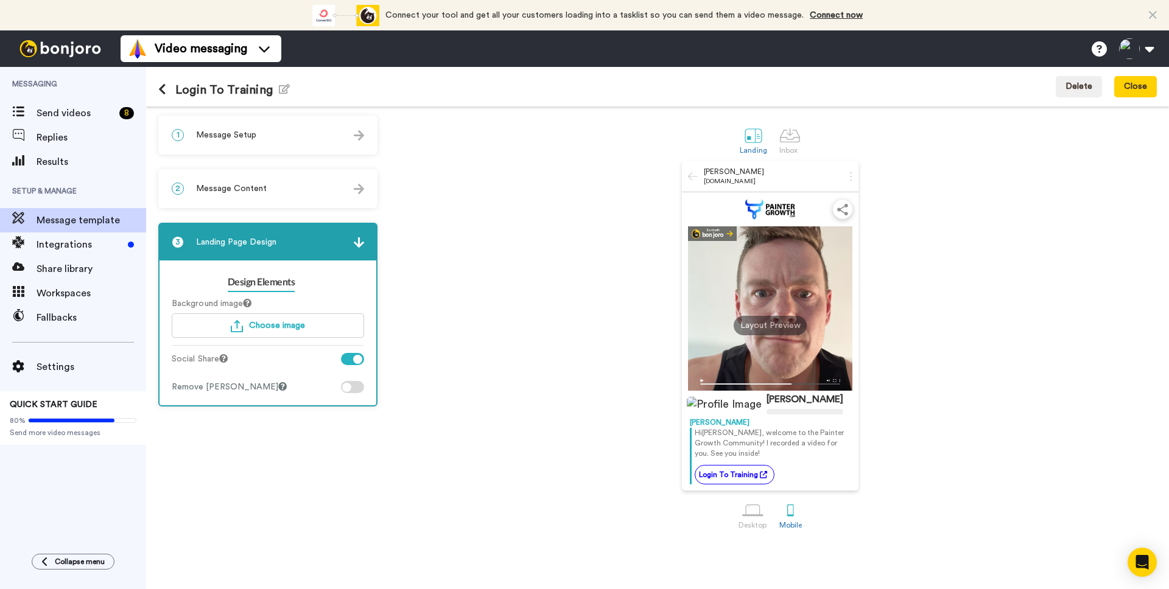
click at [174, 92] on button at bounding box center [166, 89] width 17 height 13
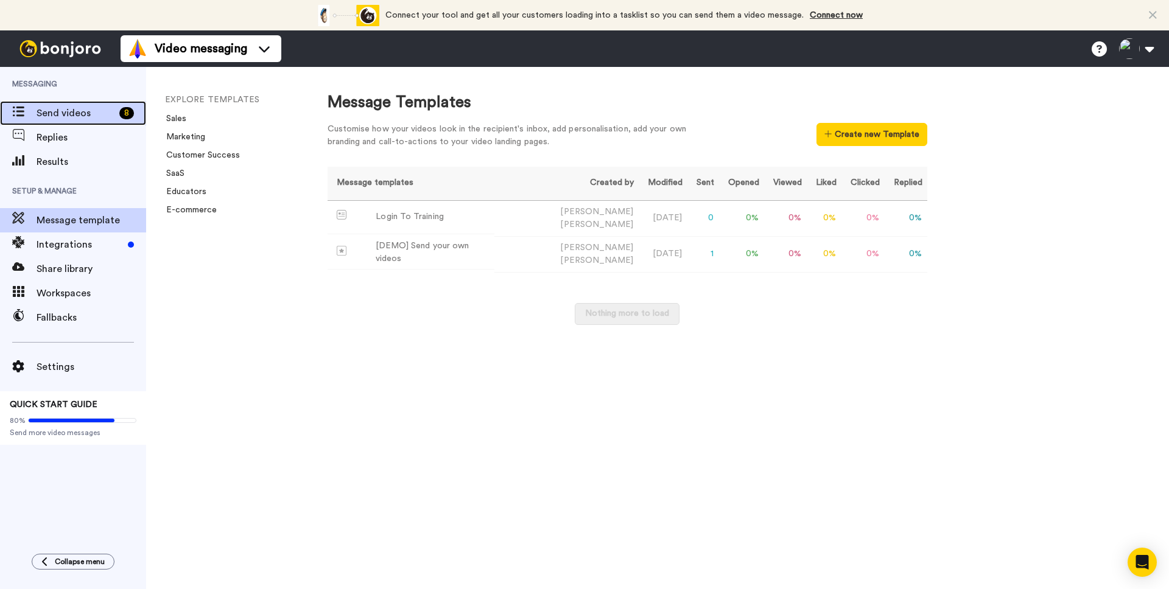
click at [56, 111] on span "Send videos" at bounding box center [76, 113] width 78 height 15
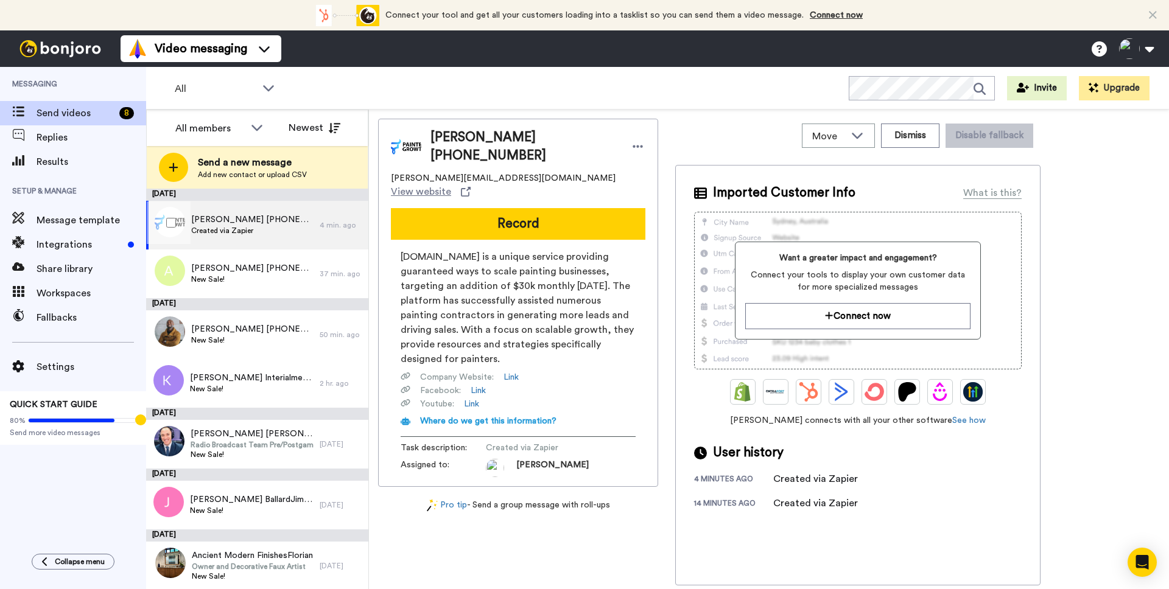
click at [278, 234] on span "Created via Zapier" at bounding box center [252, 231] width 122 height 10
click at [865, 135] on icon at bounding box center [857, 135] width 15 height 12
click at [1083, 228] on div "[PERSON_NAME] [PHONE_NUMBER] [PERSON_NAME][EMAIL_ADDRESS][DOMAIN_NAME] View web…" at bounding box center [769, 352] width 782 height 467
click at [839, 137] on span "Move" at bounding box center [828, 136] width 33 height 15
click at [512, 283] on span "[DOMAIN_NAME] is a unique service providing guaranteed ways to scale painting b…" at bounding box center [518, 308] width 235 height 117
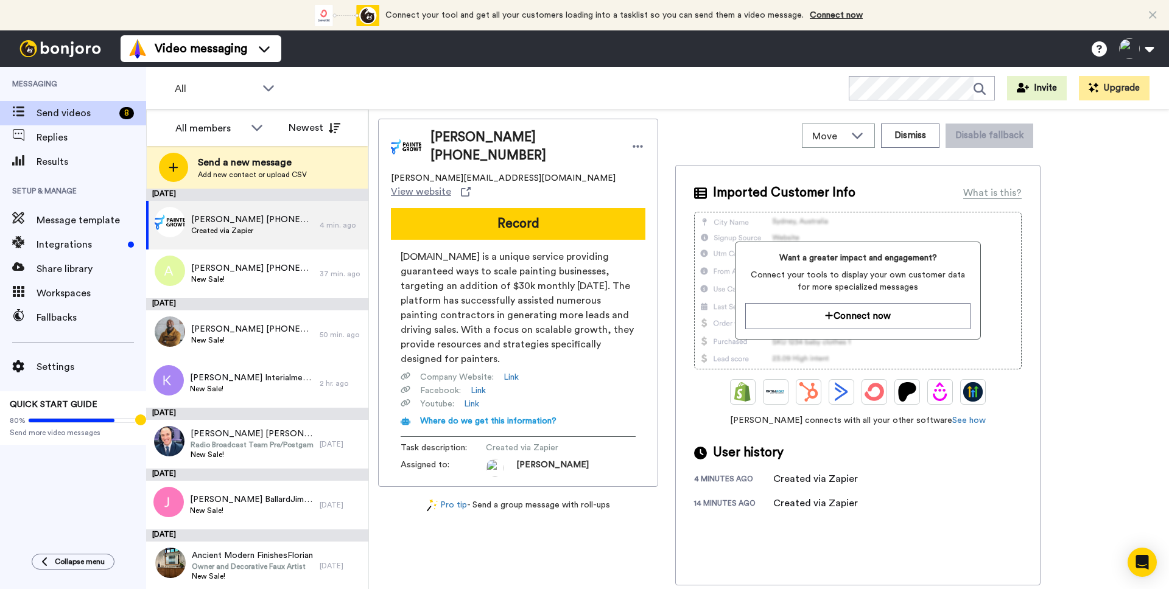
click at [559, 537] on div "Waseem Mirza +17372005806 waseem@paintergrowth.com View website Record Painterg…" at bounding box center [518, 352] width 280 height 467
click at [542, 303] on span "[DOMAIN_NAME] is a unique service providing guaranteed ways to scale painting b…" at bounding box center [518, 308] width 235 height 117
click at [66, 223] on span "Message template" at bounding box center [92, 220] width 110 height 15
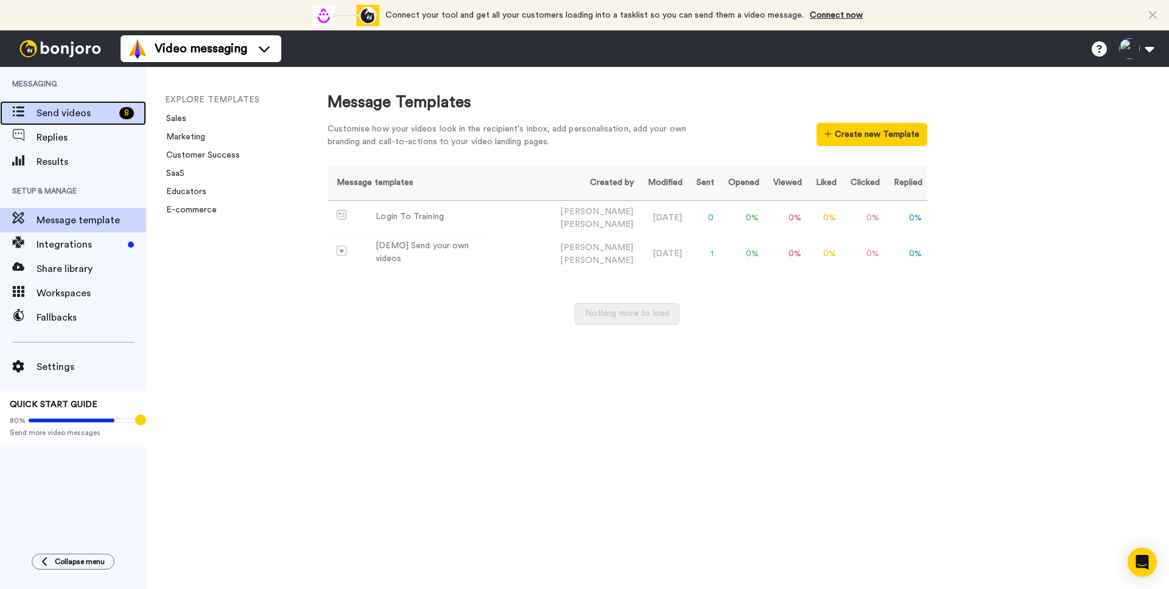
click at [69, 115] on span "Send videos" at bounding box center [76, 113] width 78 height 15
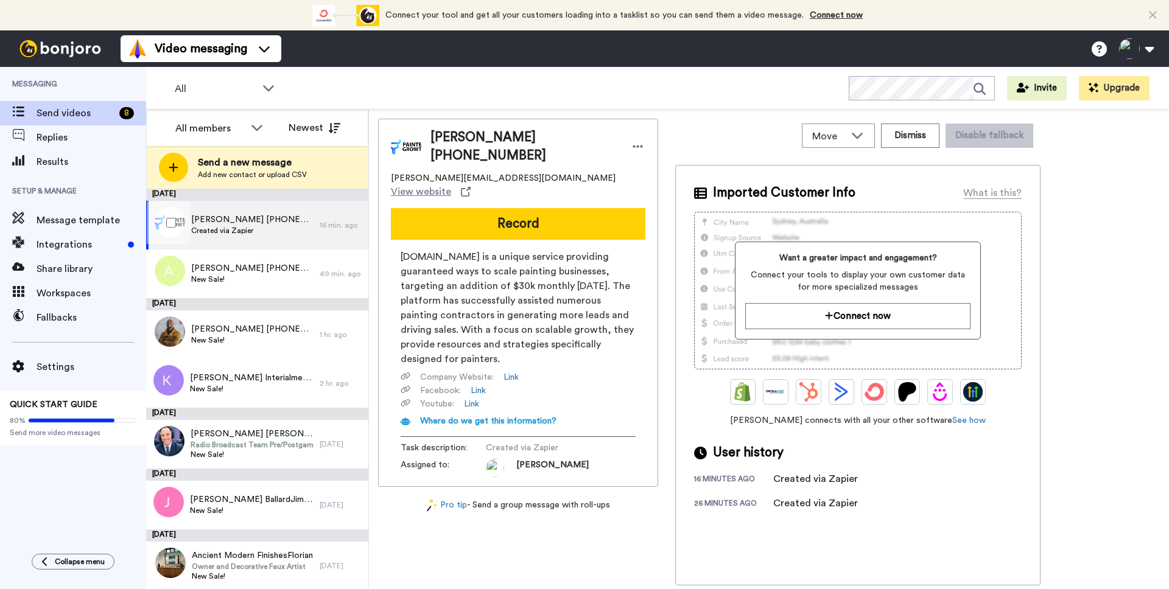
click at [251, 228] on span "Created via Zapier" at bounding box center [252, 231] width 122 height 10
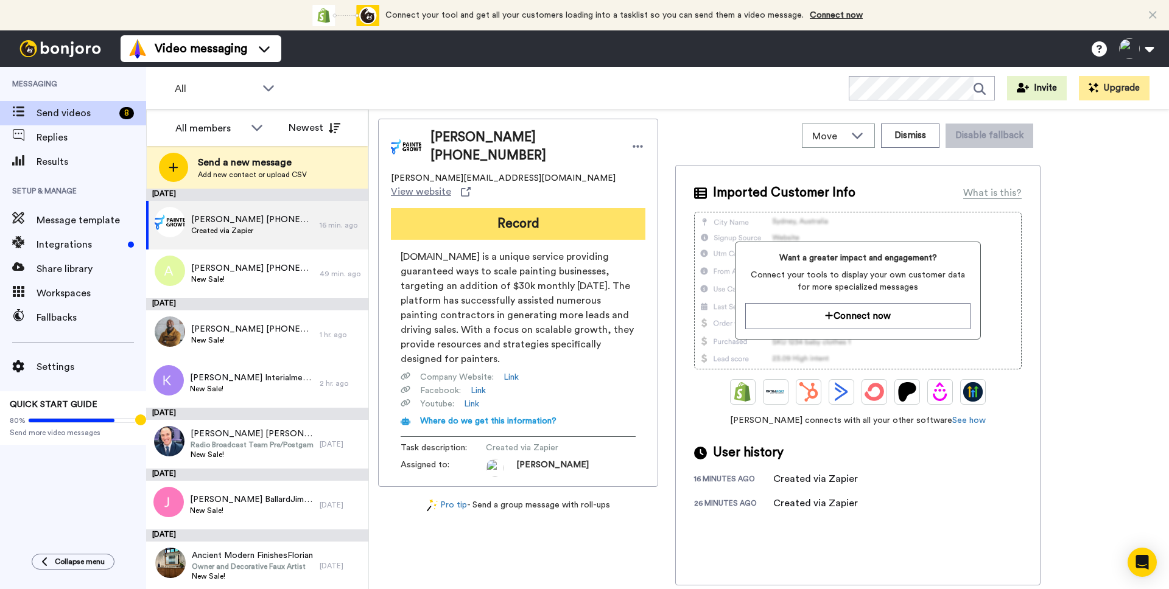
click at [526, 208] on button "Record" at bounding box center [518, 224] width 255 height 32
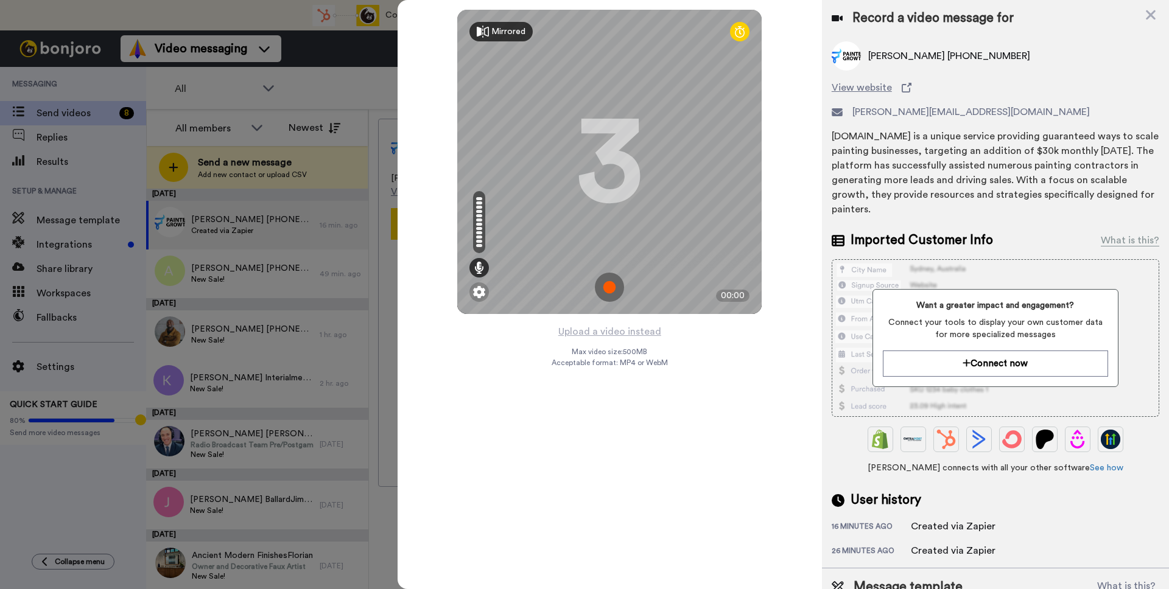
click at [498, 30] on div "Mirrored" at bounding box center [508, 32] width 34 height 12
click at [498, 30] on div "Mirror" at bounding box center [503, 32] width 24 height 12
click at [479, 295] on img at bounding box center [479, 292] width 12 height 12
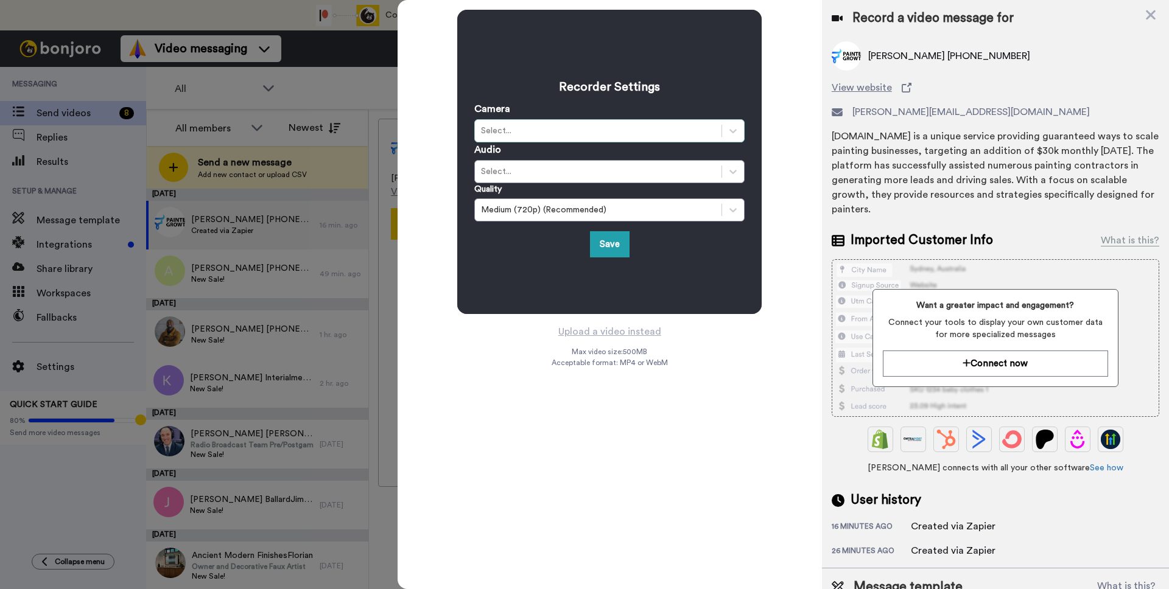
click at [552, 127] on div "Select..." at bounding box center [598, 131] width 234 height 12
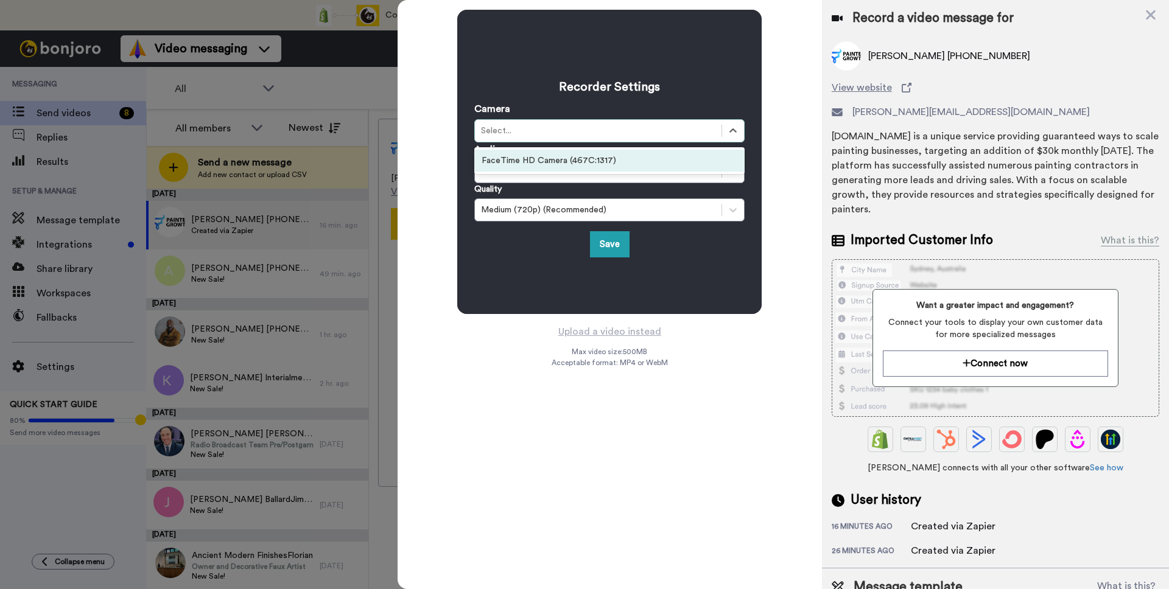
click at [557, 157] on div "FaceTime HD Camera (467C:1317)" at bounding box center [609, 161] width 270 height 22
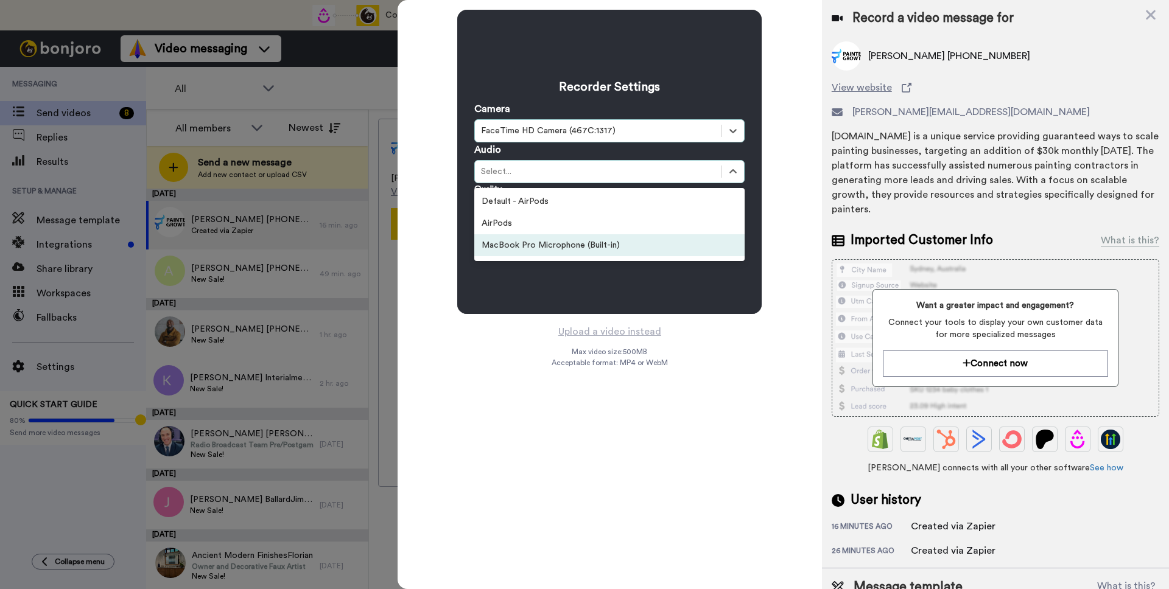
click at [597, 245] on div "MacBook Pro Microphone (Built-in)" at bounding box center [609, 245] width 270 height 22
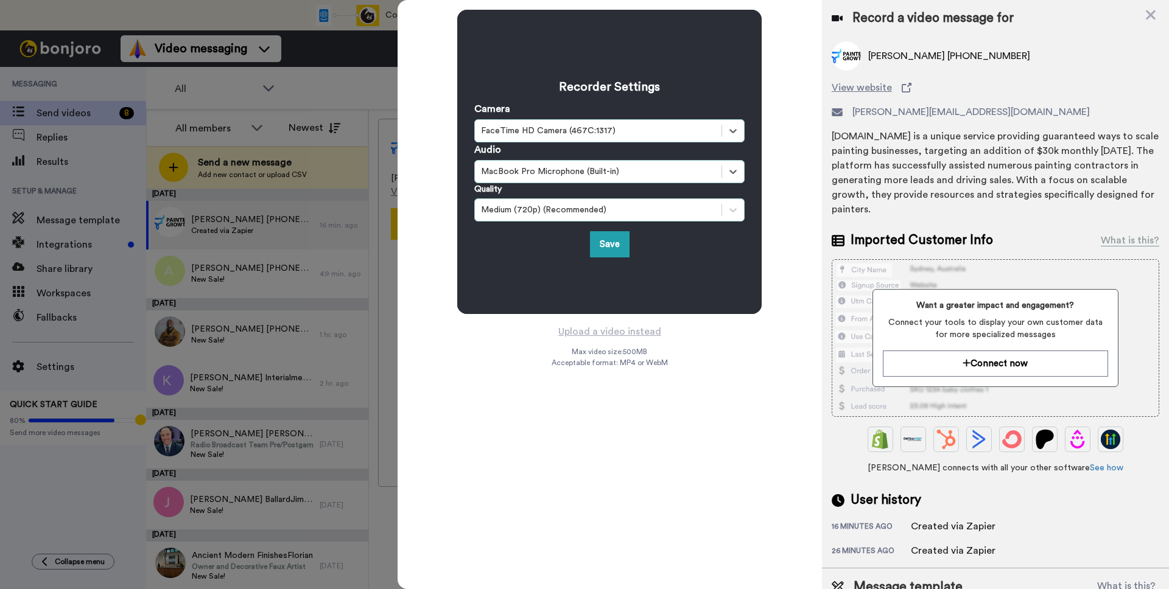
click at [589, 217] on div "Medium (720p) (Recommended)" at bounding box center [598, 210] width 247 height 15
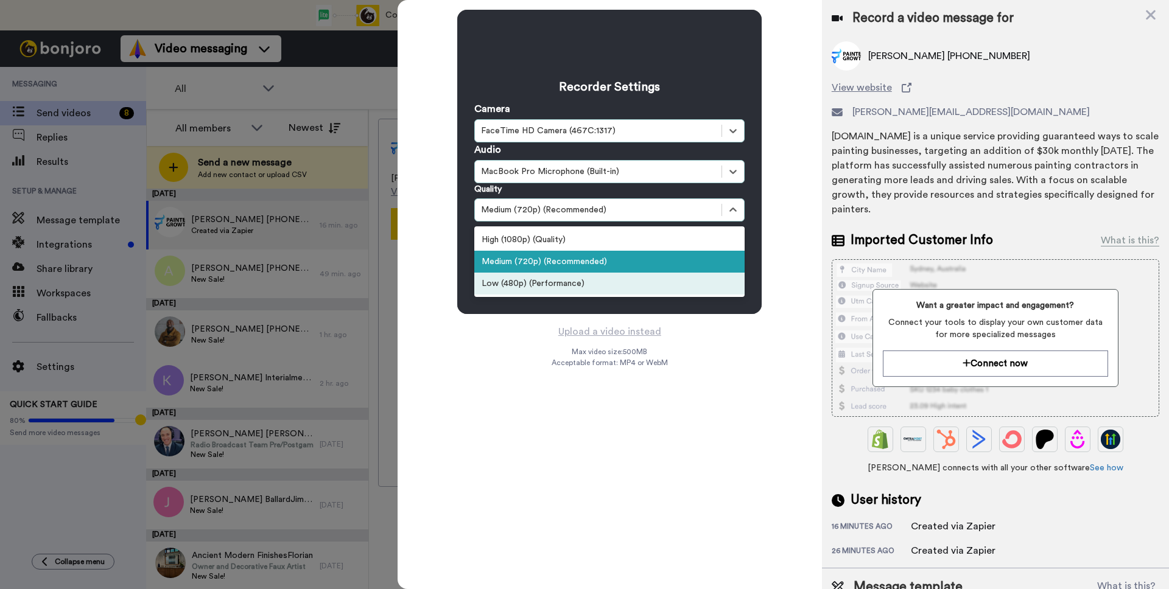
click at [725, 376] on div "Recorder Settings Camera option FaceTime HD Camera (467C:1317), selected. Selec…" at bounding box center [610, 294] width 424 height 589
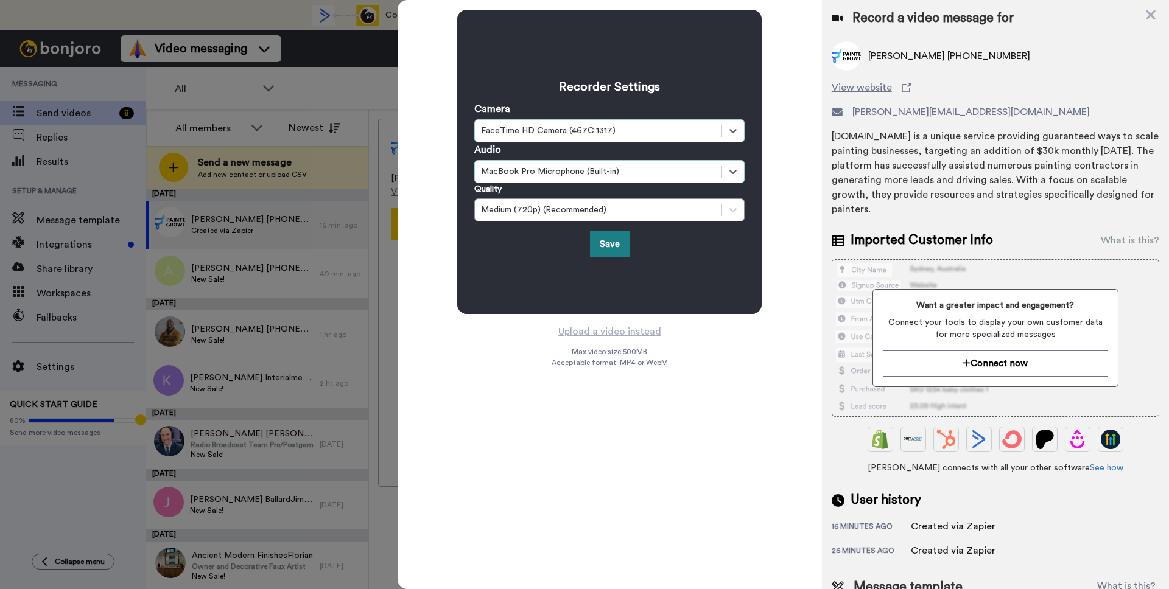
click at [619, 246] on button "Save" at bounding box center [610, 244] width 40 height 26
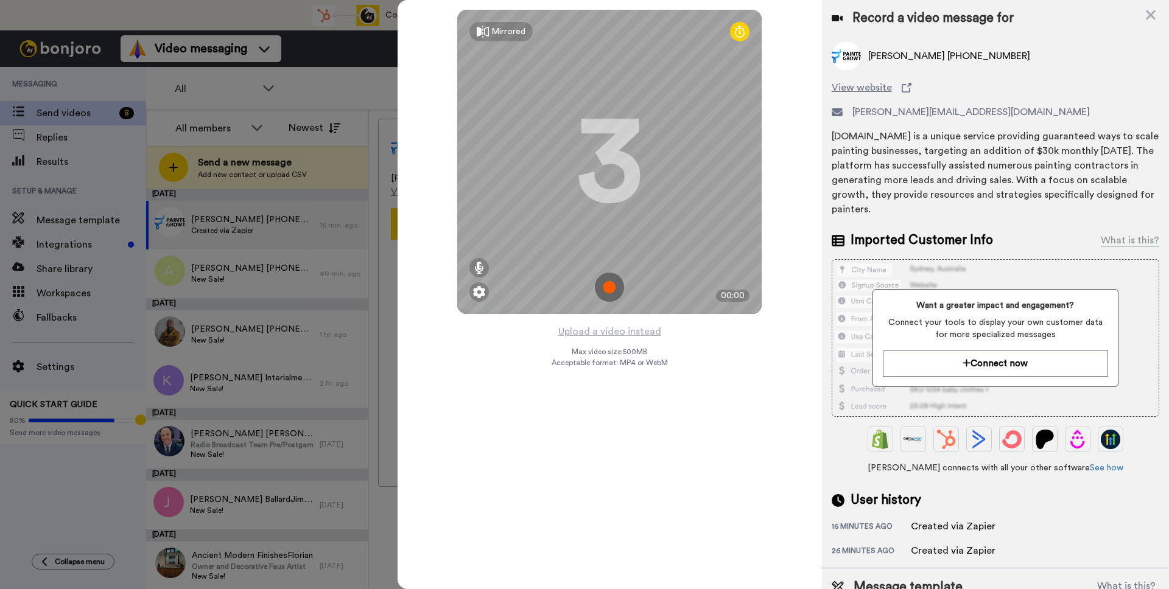
click at [607, 286] on img at bounding box center [609, 287] width 29 height 29
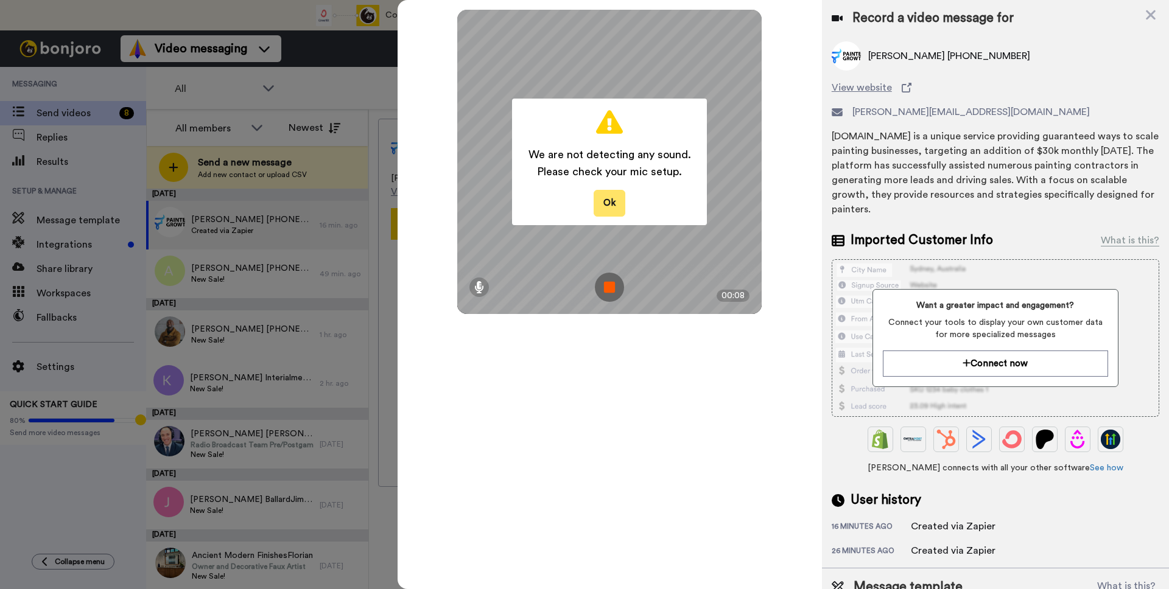
click at [608, 209] on button "Ok" at bounding box center [610, 203] width 32 height 26
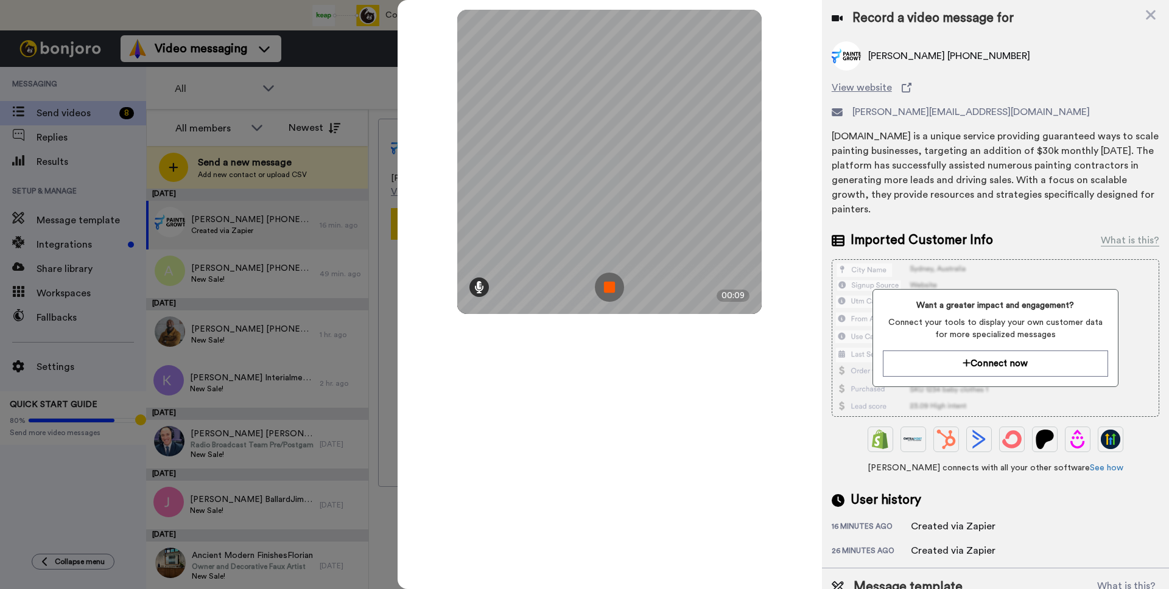
click at [480, 287] on icon at bounding box center [479, 287] width 10 height 12
click at [613, 287] on img at bounding box center [609, 287] width 29 height 29
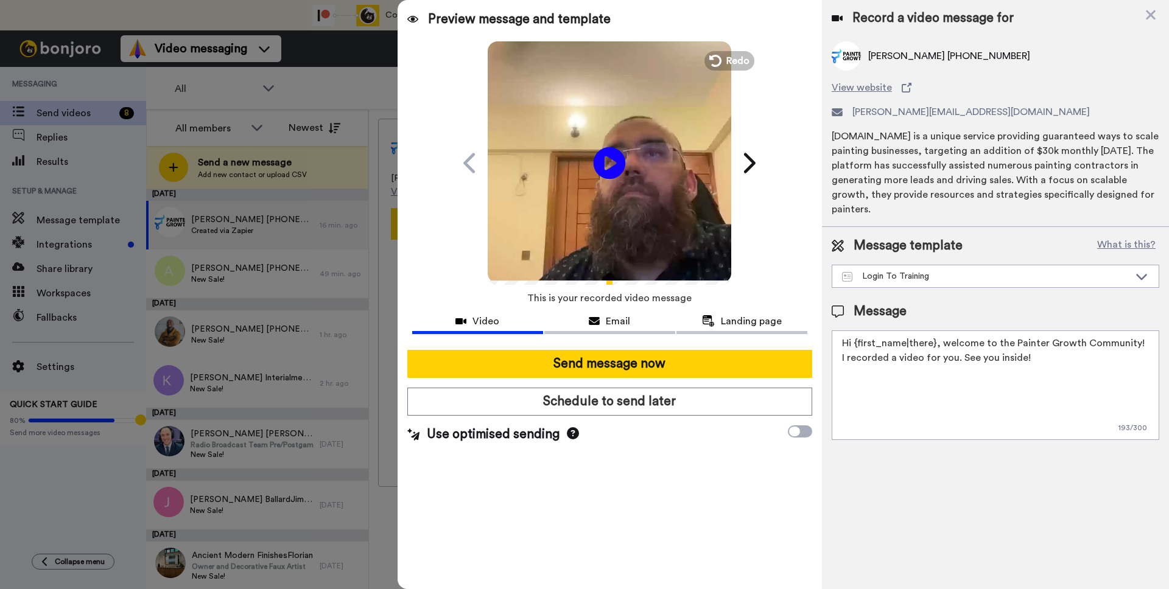
click at [609, 164] on icon "Play/Pause" at bounding box center [610, 163] width 32 height 58
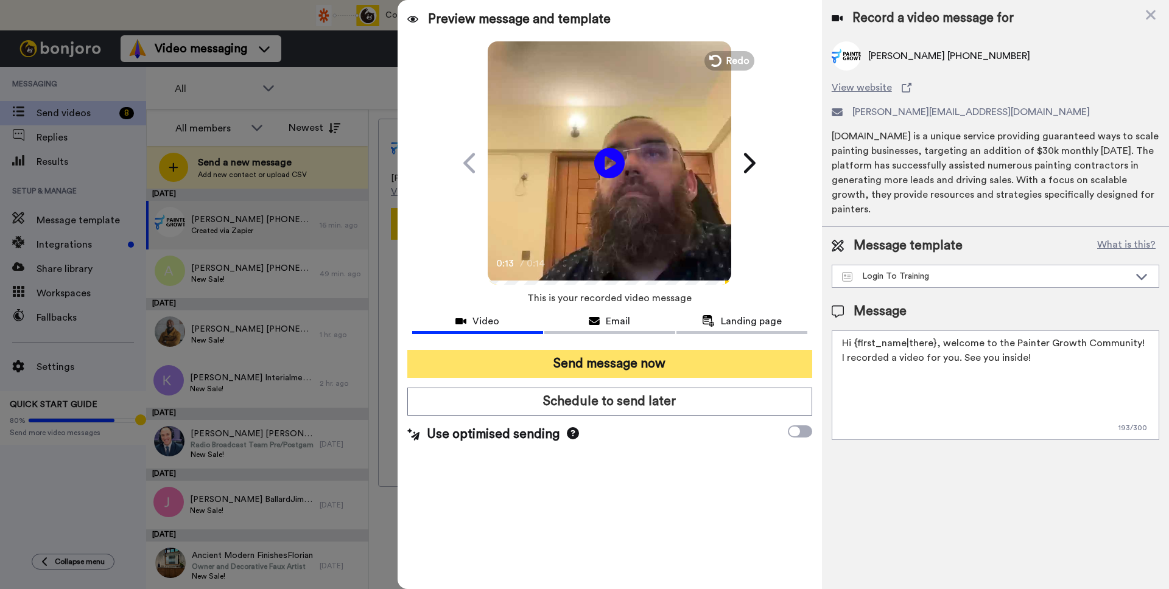
click at [624, 363] on button "Send message now" at bounding box center [609, 364] width 405 height 28
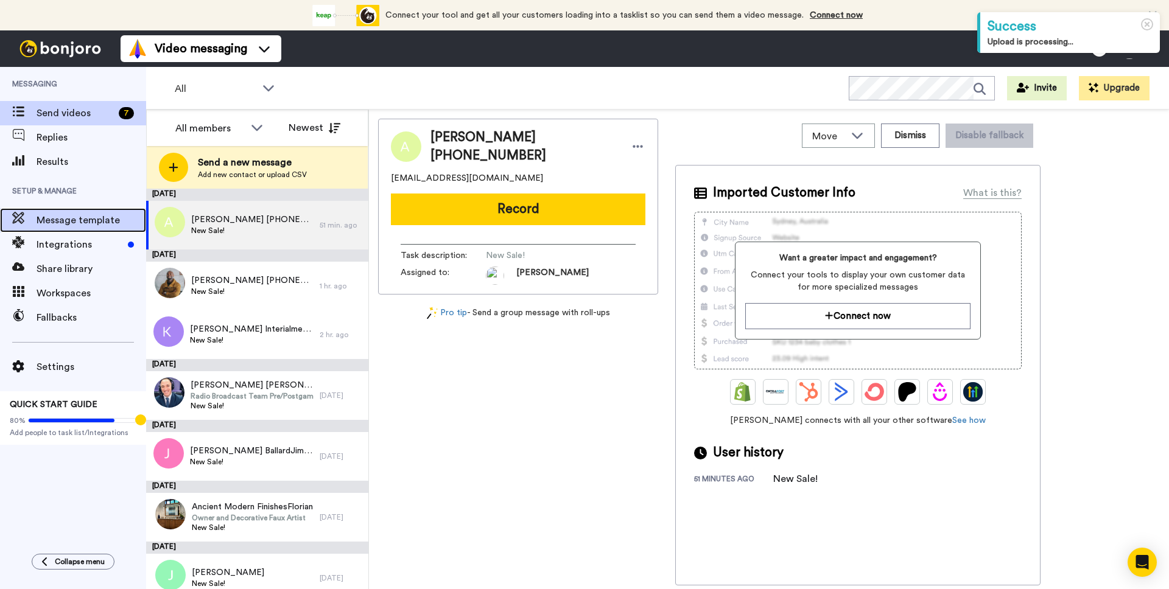
click at [76, 219] on span "Message template" at bounding box center [92, 220] width 110 height 15
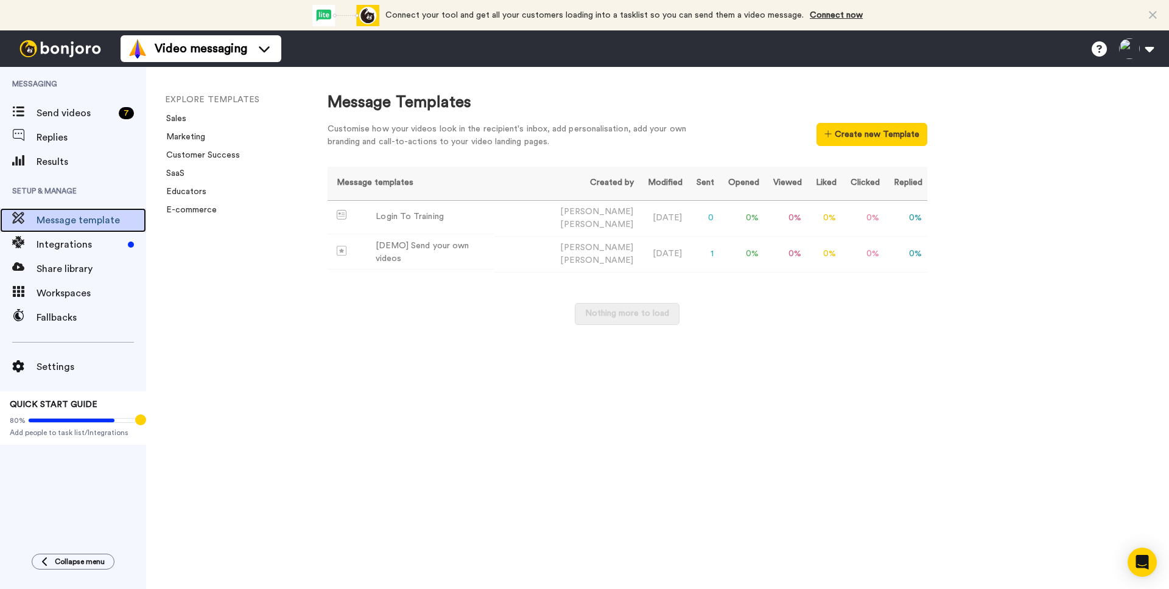
click at [76, 219] on span "Message template" at bounding box center [92, 220] width 110 height 15
click at [700, 218] on td "1" at bounding box center [704, 218] width 32 height 36
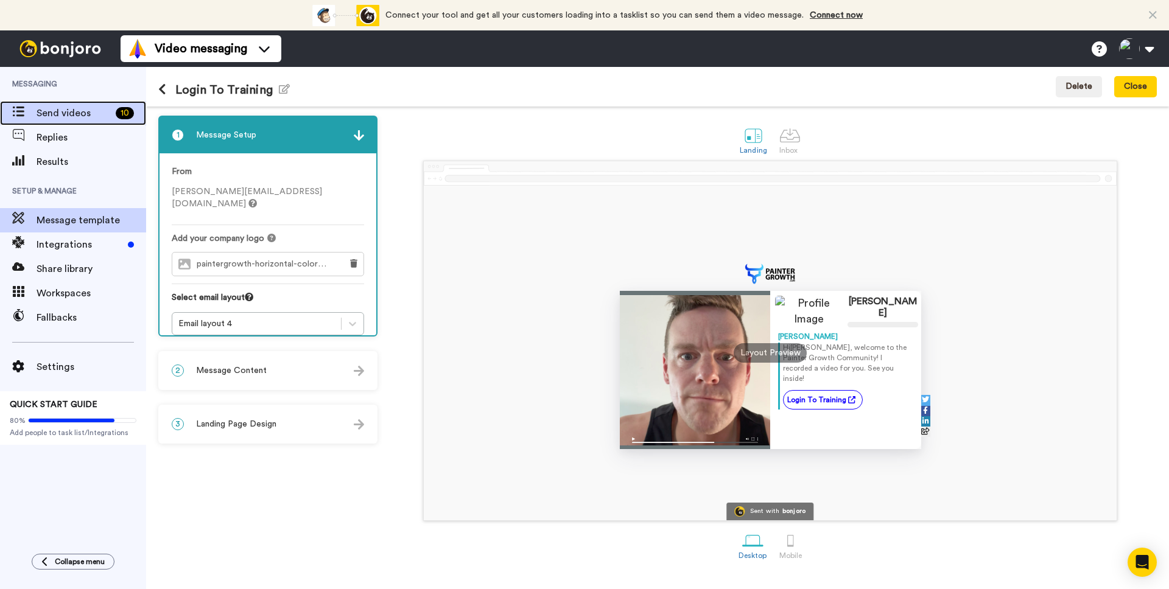
click at [72, 116] on span "Send videos" at bounding box center [74, 113] width 74 height 15
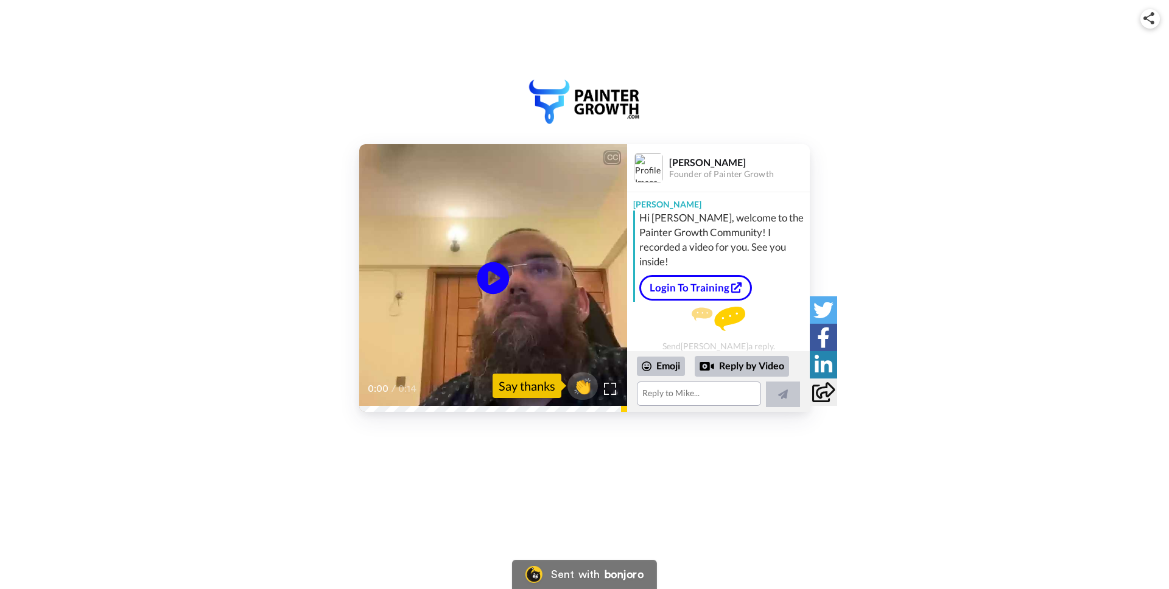
click at [493, 272] on icon at bounding box center [493, 278] width 32 height 32
click at [696, 286] on link "Login To Training" at bounding box center [695, 288] width 113 height 26
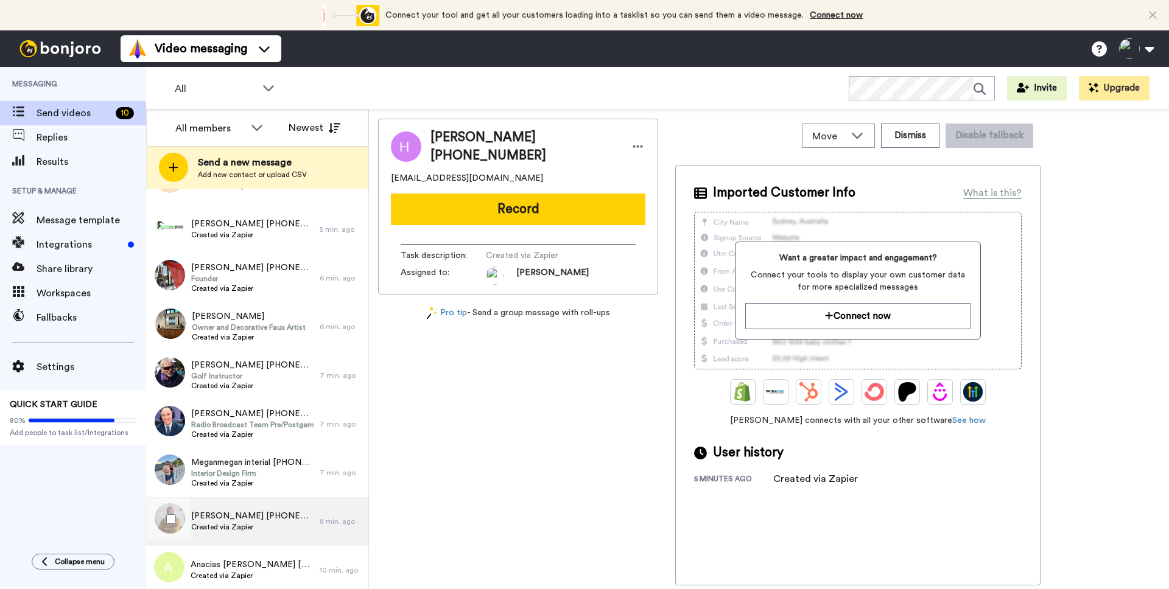
scroll to position [99, 0]
